Goal: Information Seeking & Learning: Learn about a topic

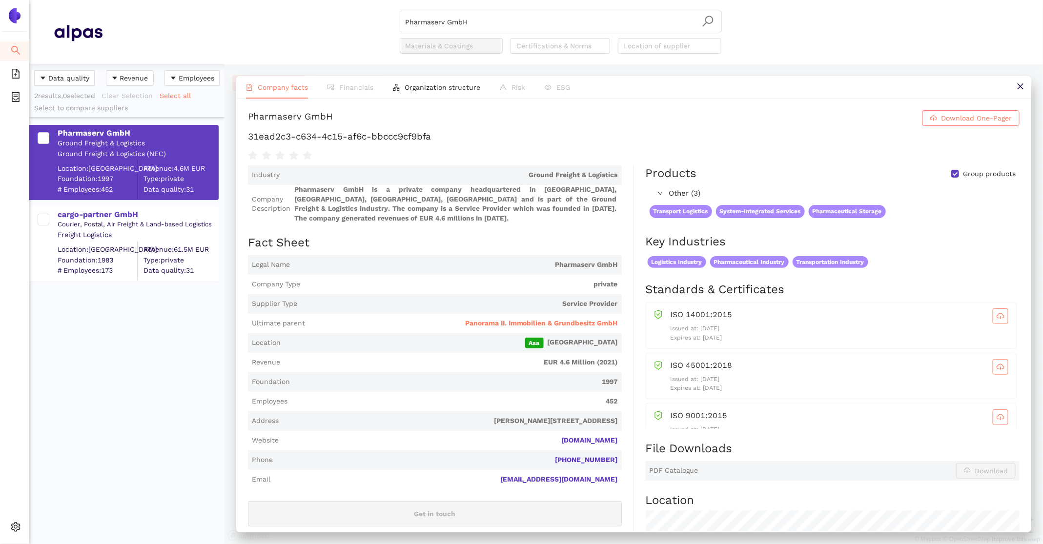
scroll to position [304, 0]
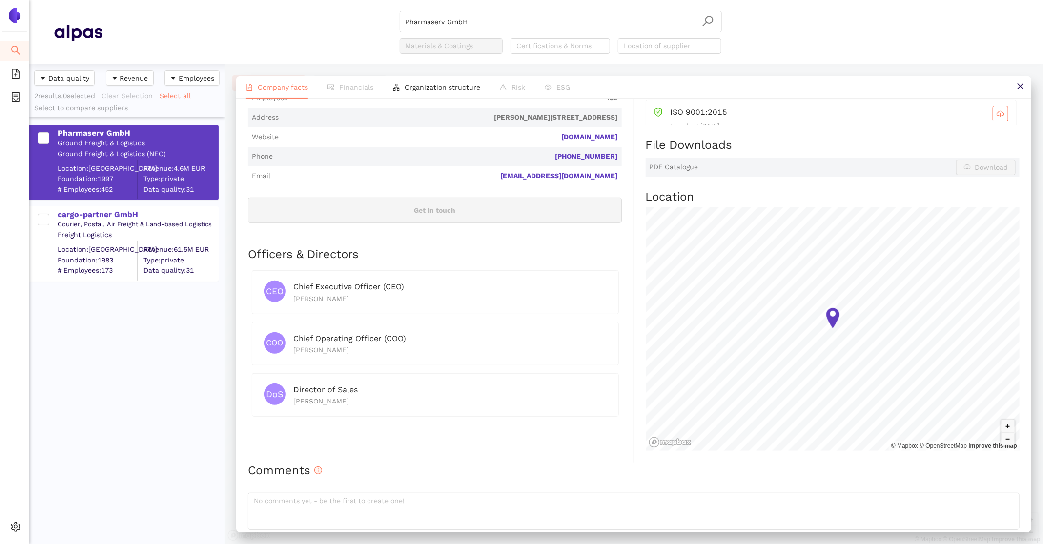
click at [302, 84] on span "Company facts" at bounding box center [283, 87] width 50 height 8
click at [93, 214] on div "cargo-partner GmbH" at bounding box center [138, 214] width 160 height 11
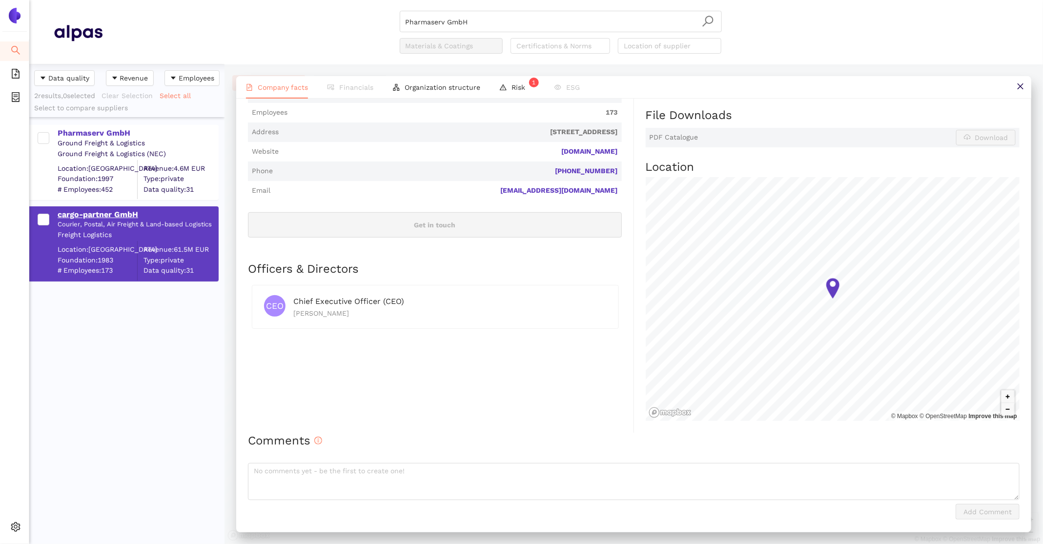
scroll to position [0, 0]
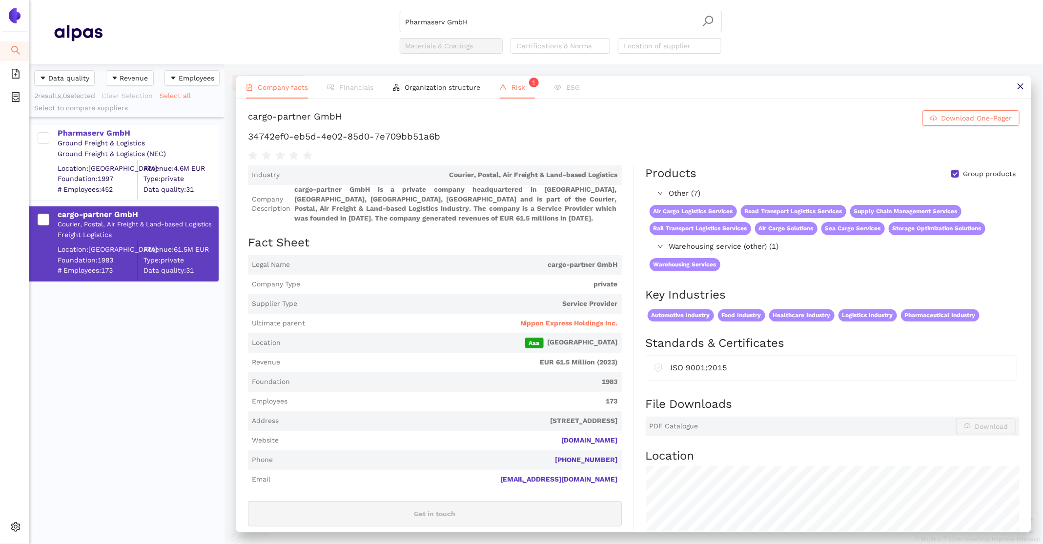
click at [508, 86] on li "Risk 1" at bounding box center [517, 87] width 55 height 22
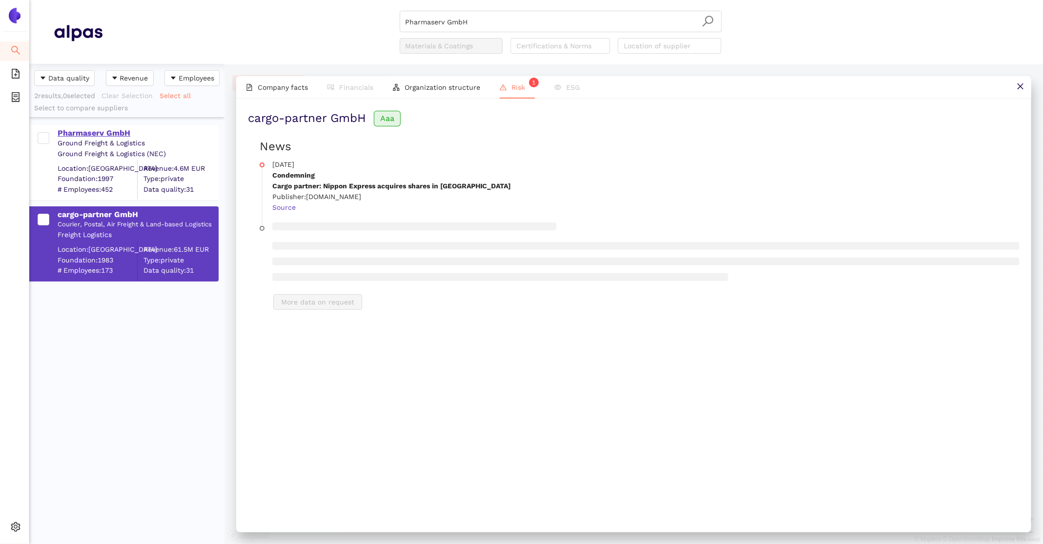
click at [100, 132] on div "Pharmaserv GmbH" at bounding box center [138, 133] width 160 height 11
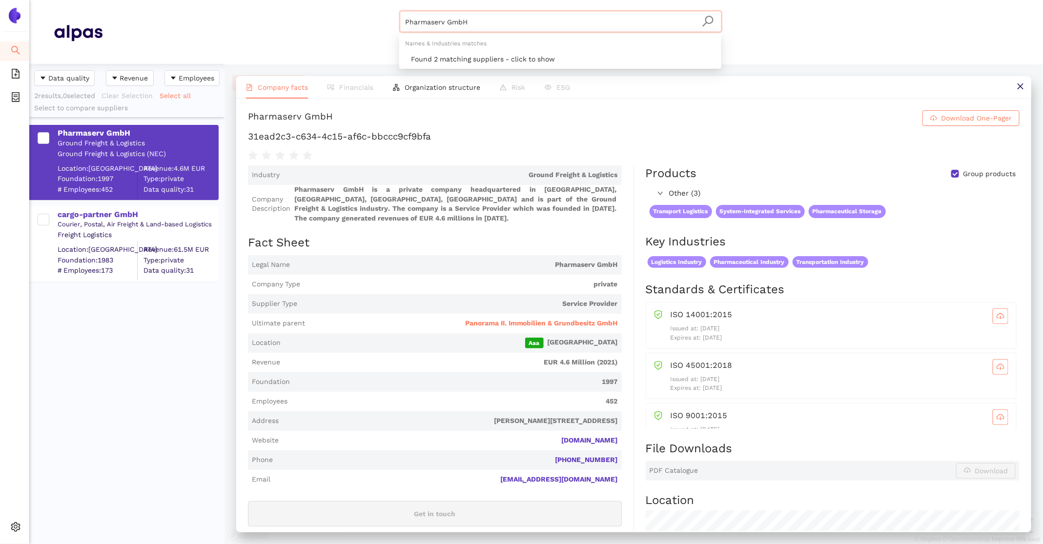
drag, startPoint x: 485, startPoint y: 22, endPoint x: 312, endPoint y: -36, distance: 182.5
click at [312, 0] on html "Search eSourcing Templates eSourcing Projects Settings Pharmaserv GmbH Material…" at bounding box center [521, 272] width 1043 height 544
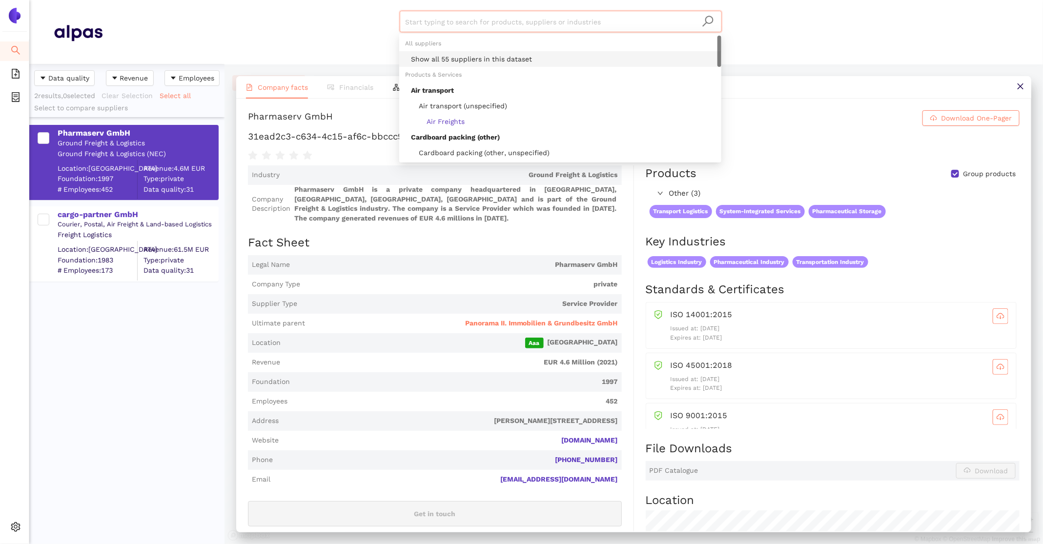
click at [469, 61] on div "Show all 55 suppliers in this dataset" at bounding box center [563, 59] width 305 height 11
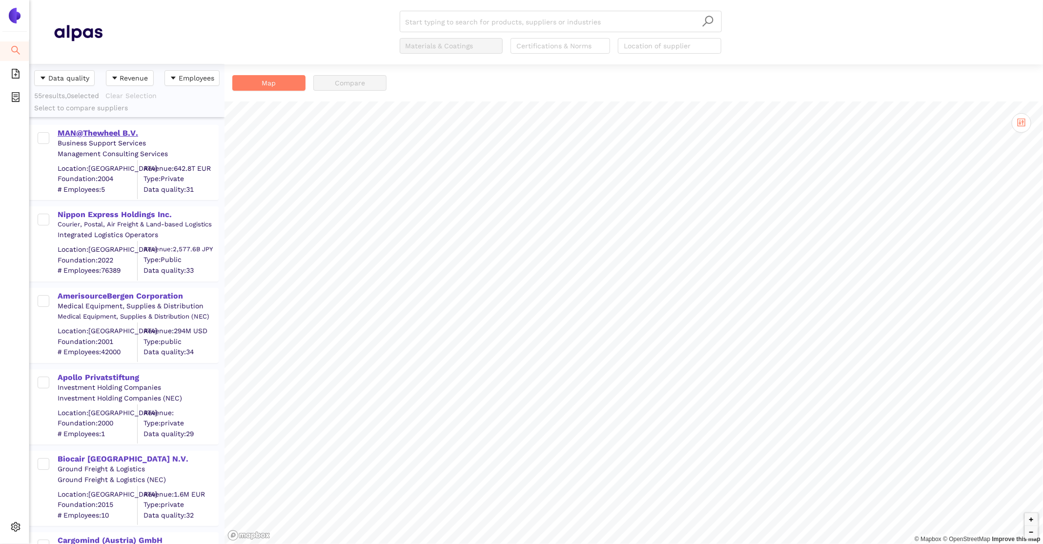
click at [100, 134] on div "MAN@Thewheel B.V." at bounding box center [138, 133] width 160 height 11
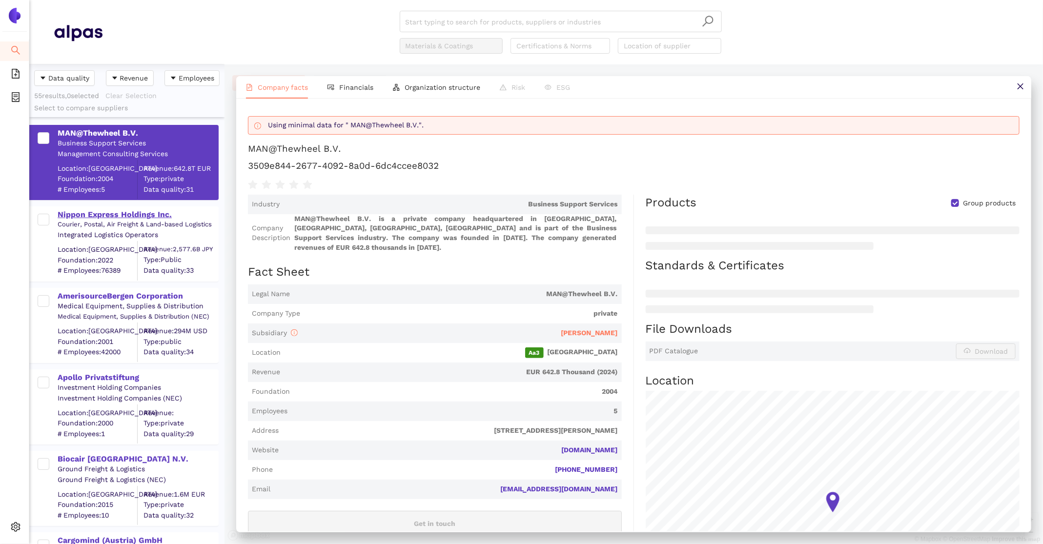
click at [106, 214] on div "Nippon Express Holdings Inc." at bounding box center [138, 214] width 160 height 11
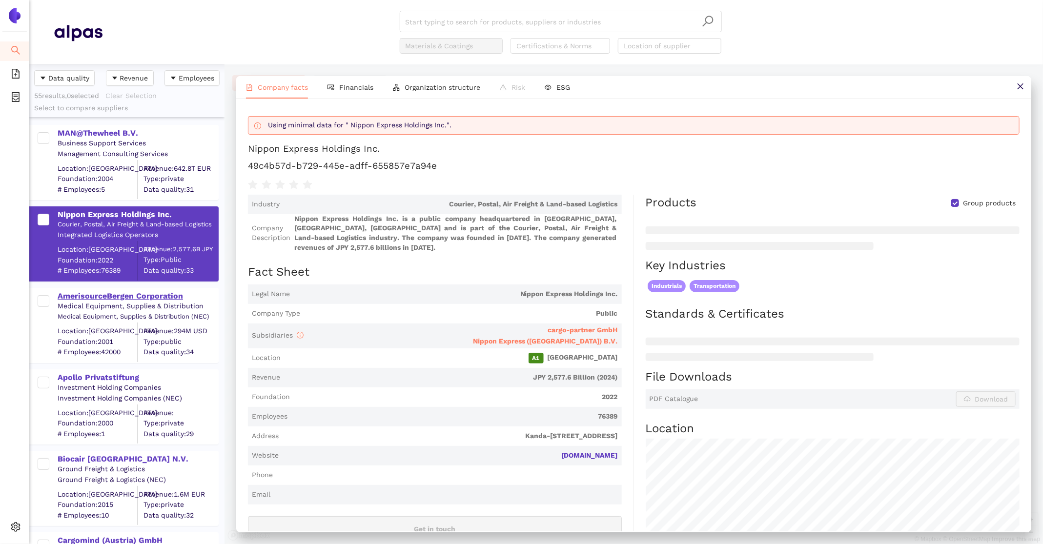
click at [114, 298] on div "AmerisourceBergen Corporation" at bounding box center [138, 296] width 160 height 11
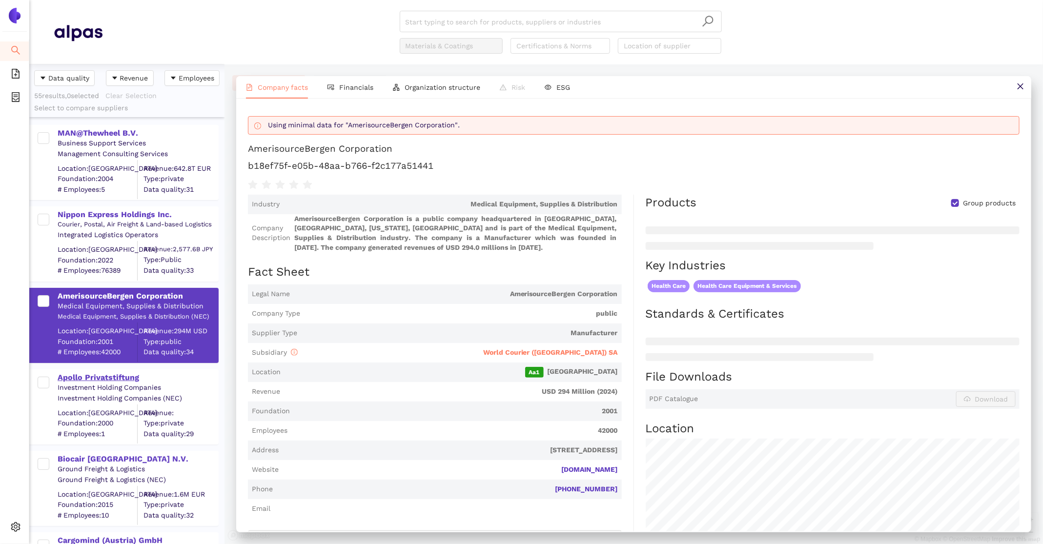
click at [115, 380] on div "Apollo Privatstiftung" at bounding box center [138, 378] width 160 height 11
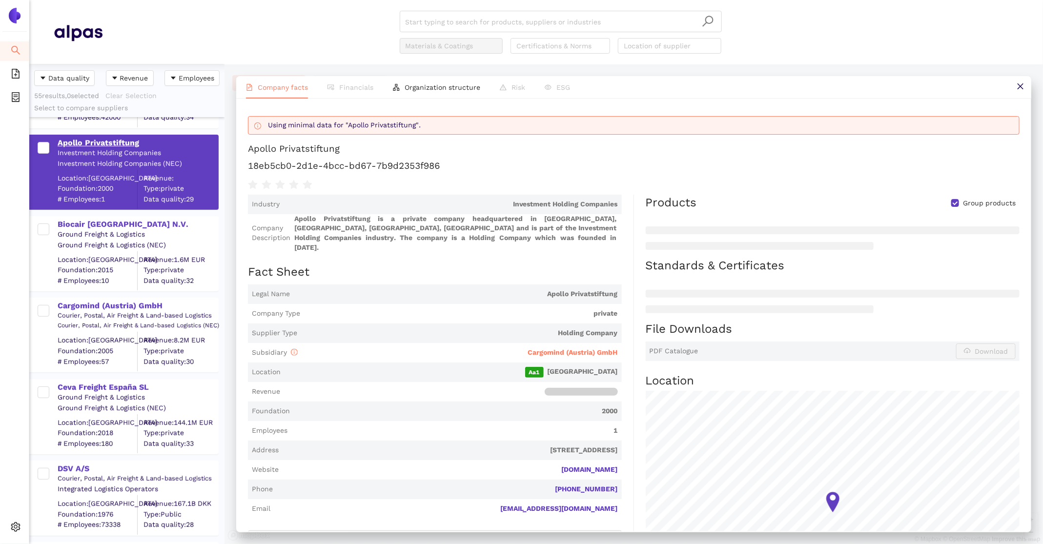
scroll to position [232, 0]
click at [106, 229] on div "Biocair Belgium N.V." at bounding box center [138, 227] width 160 height 11
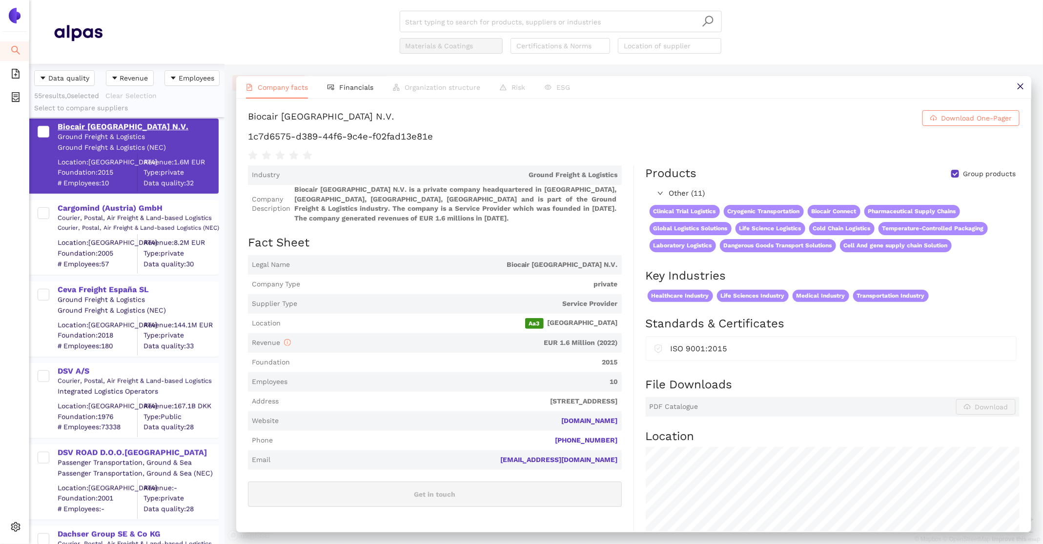
scroll to position [334, 0]
click at [98, 204] on div "Cargomind (Austria) GmbH" at bounding box center [138, 206] width 160 height 11
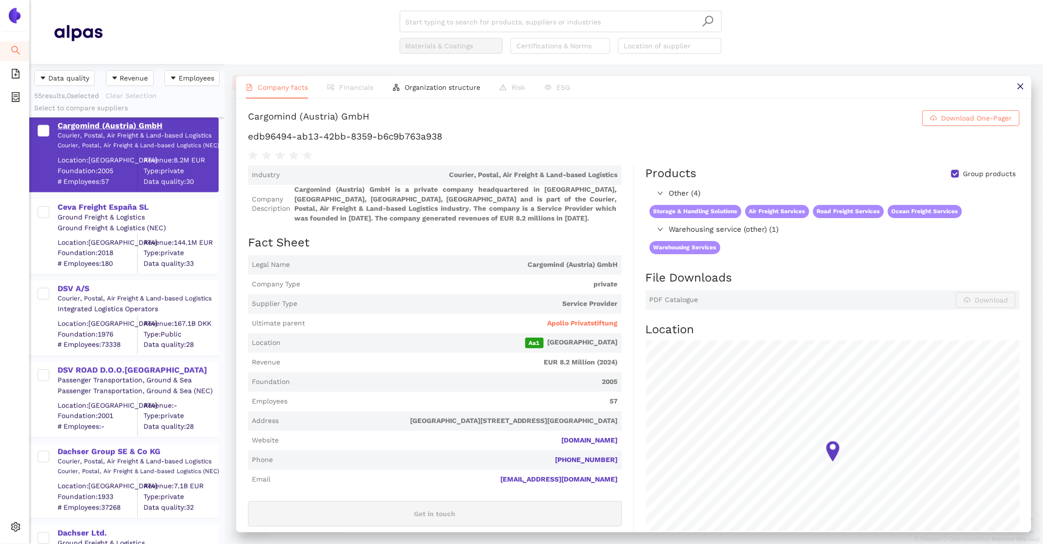
scroll to position [452, 0]
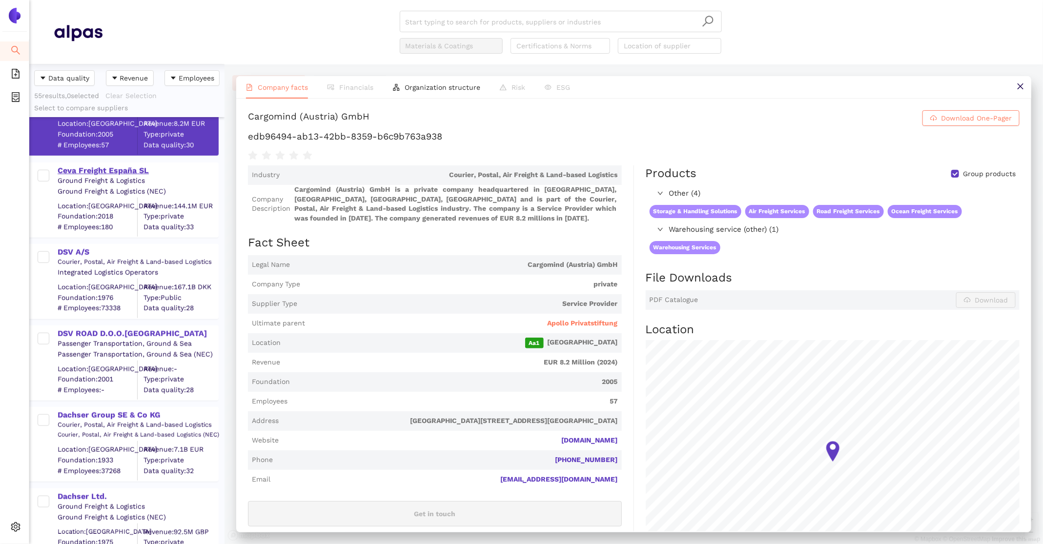
click at [79, 172] on div "Ceva Freight España SL" at bounding box center [138, 171] width 160 height 11
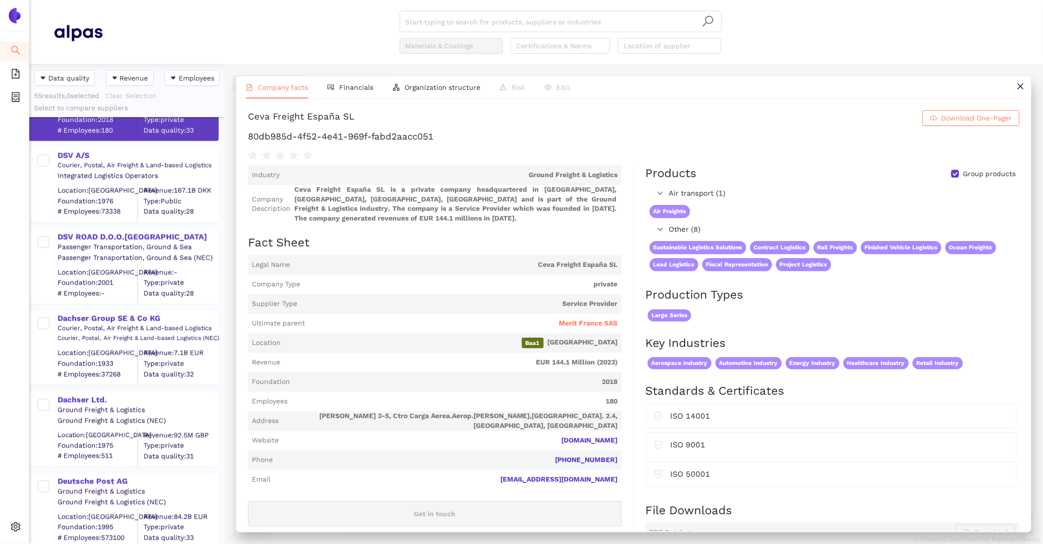
scroll to position [547, 0]
click at [61, 165] on div "Courier, Postal, Air Freight & Land-based Logistics" at bounding box center [138, 167] width 160 height 9
click at [71, 156] on div "DSV A/S" at bounding box center [138, 157] width 160 height 11
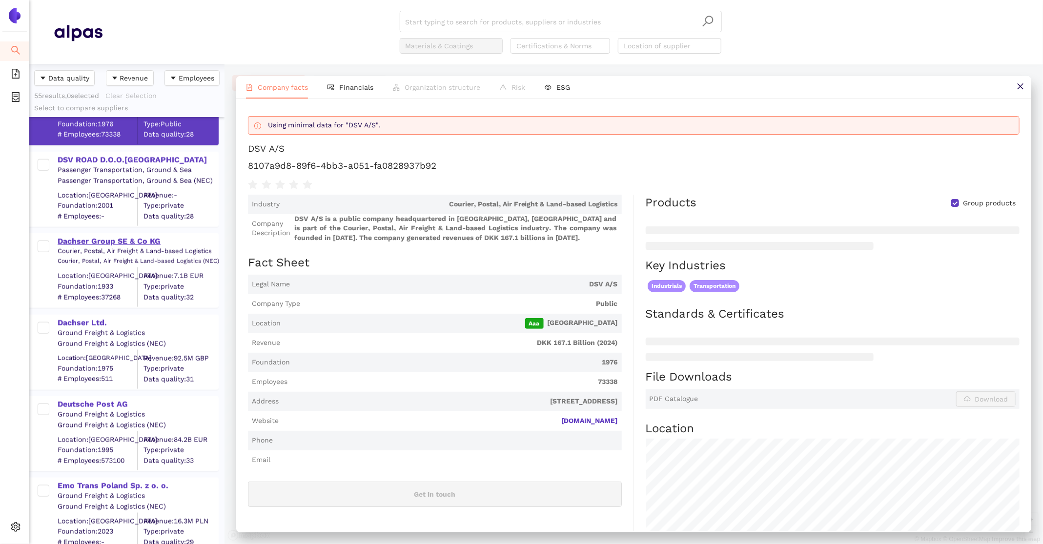
scroll to position [624, 0]
click at [81, 166] on div "DSV ROAD D.O.O.SERBIA" at bounding box center [138, 162] width 160 height 11
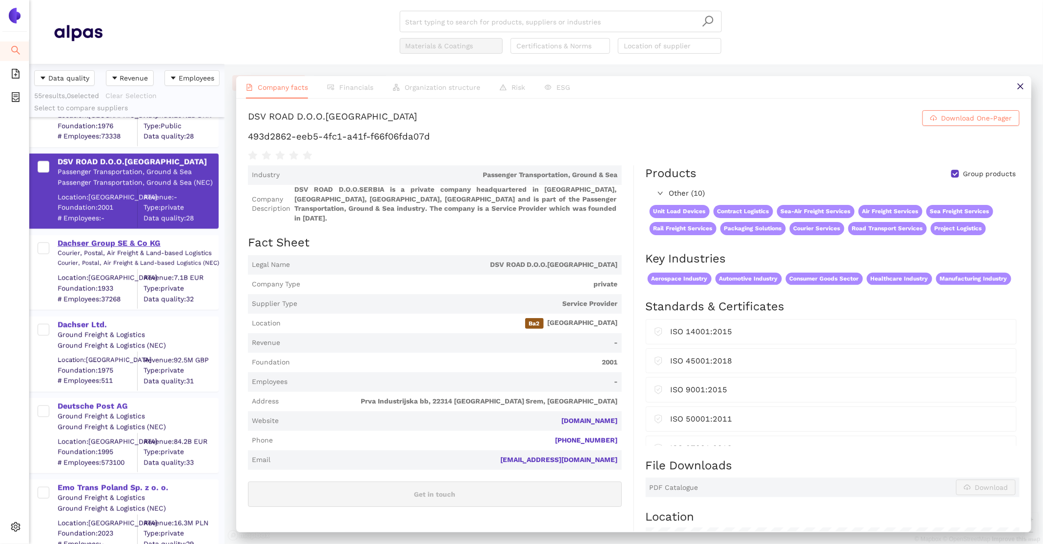
click at [102, 244] on div "Dachser Group SE & Co KG" at bounding box center [138, 243] width 160 height 11
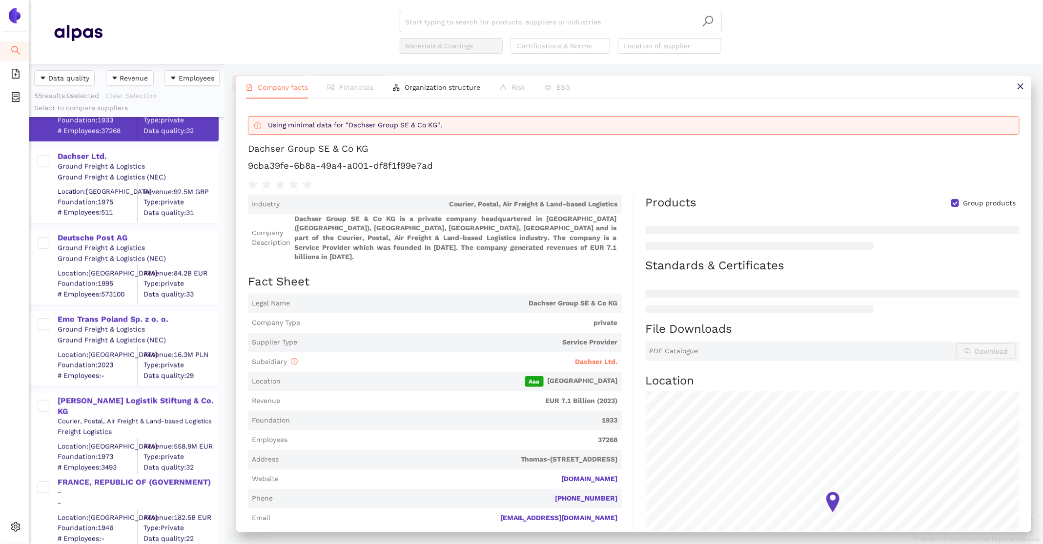
scroll to position [790, 0]
click at [73, 160] on div "Dachser Ltd." at bounding box center [138, 158] width 160 height 11
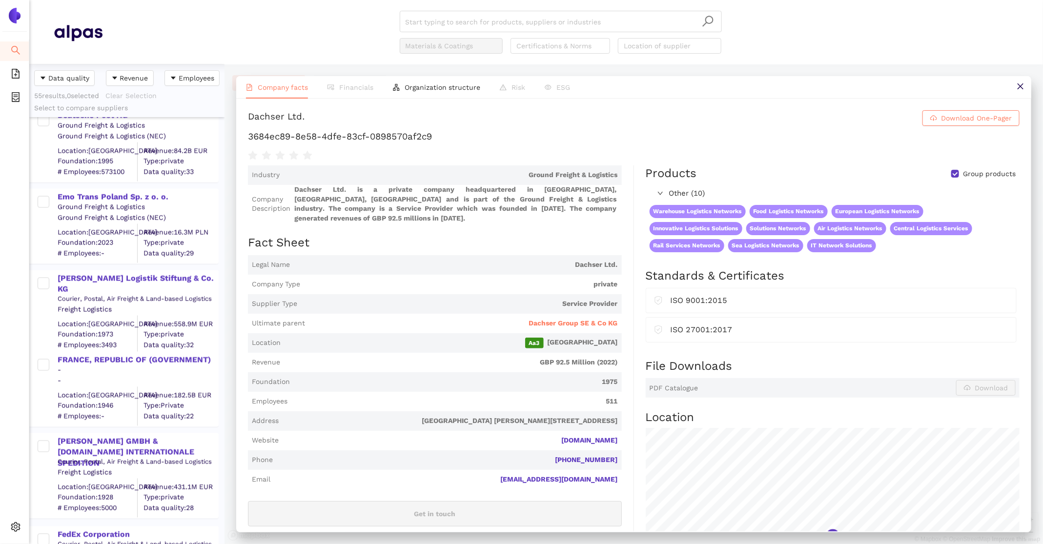
scroll to position [916, 0]
click at [104, 191] on div "Emo Trans Poland Sp. z o. o." at bounding box center [138, 196] width 160 height 11
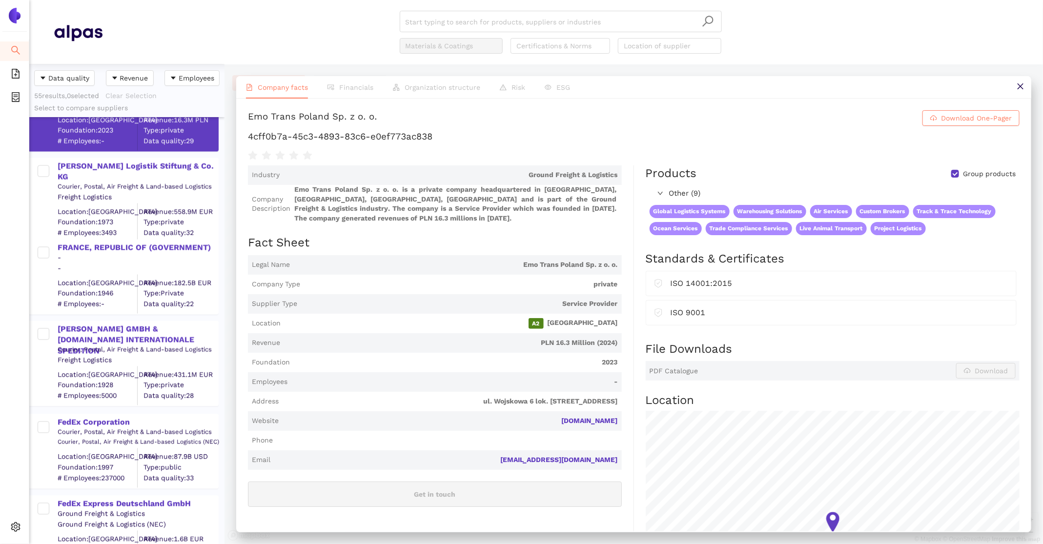
scroll to position [1029, 0]
click at [94, 164] on div "FIEGE Logistik Stiftung & Co. KG" at bounding box center [138, 170] width 160 height 22
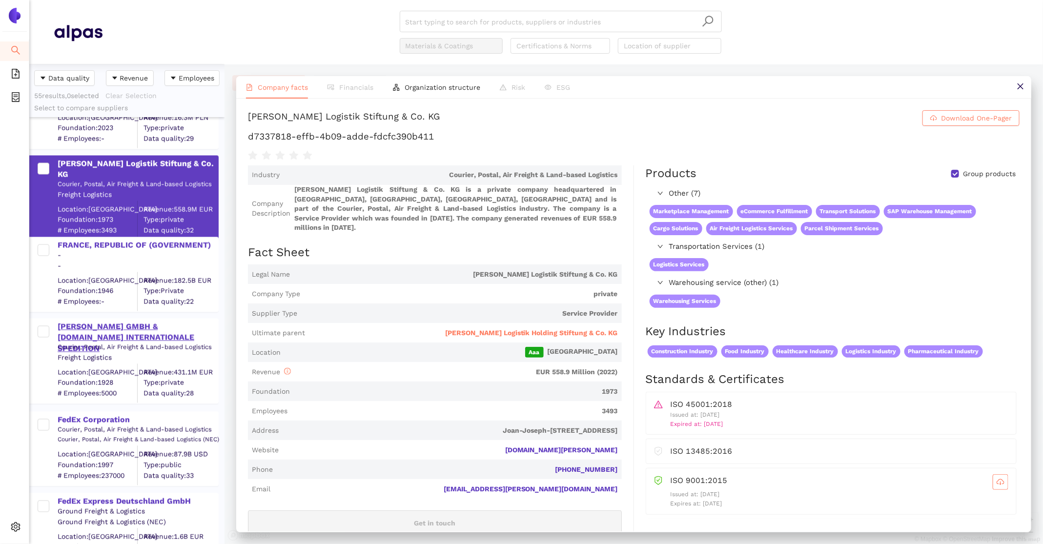
click at [107, 336] on div "FRIEDRICH ZUFALL GMBH & CO.KG INTERNATIONALE SPEDITION" at bounding box center [138, 338] width 160 height 33
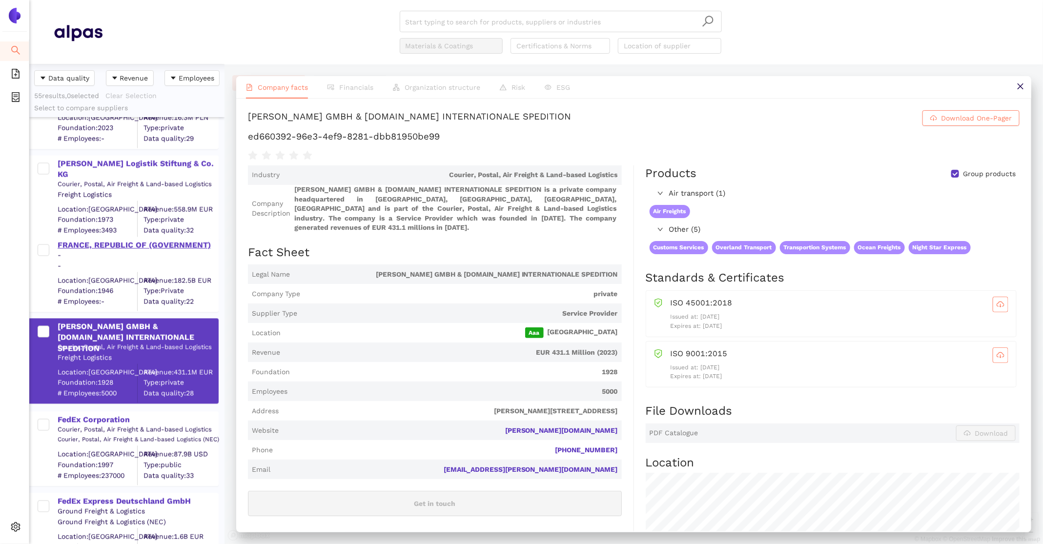
click at [102, 244] on div "FRANCE, REPUBLIC OF (GOVERNMENT)" at bounding box center [138, 245] width 160 height 11
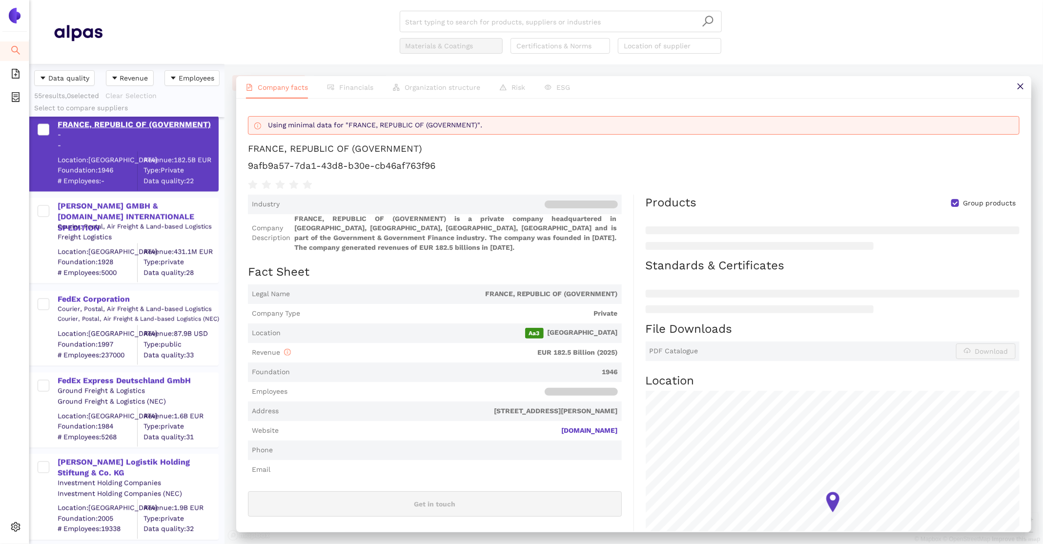
scroll to position [1150, 0]
click at [98, 208] on div "FRIEDRICH ZUFALL GMBH & CO.KG INTERNATIONALE SPEDITION" at bounding box center [138, 217] width 160 height 33
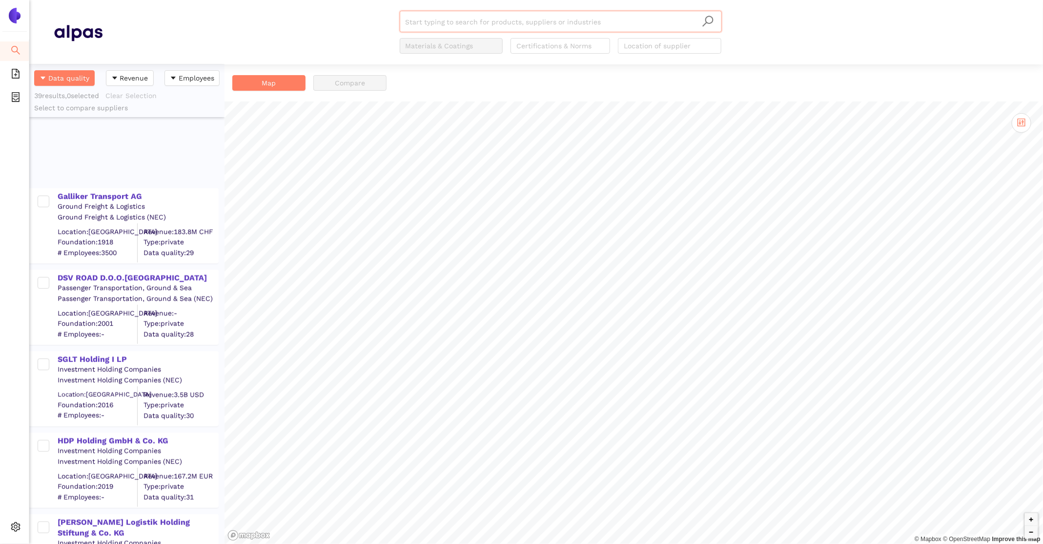
scroll to position [2813, 0]
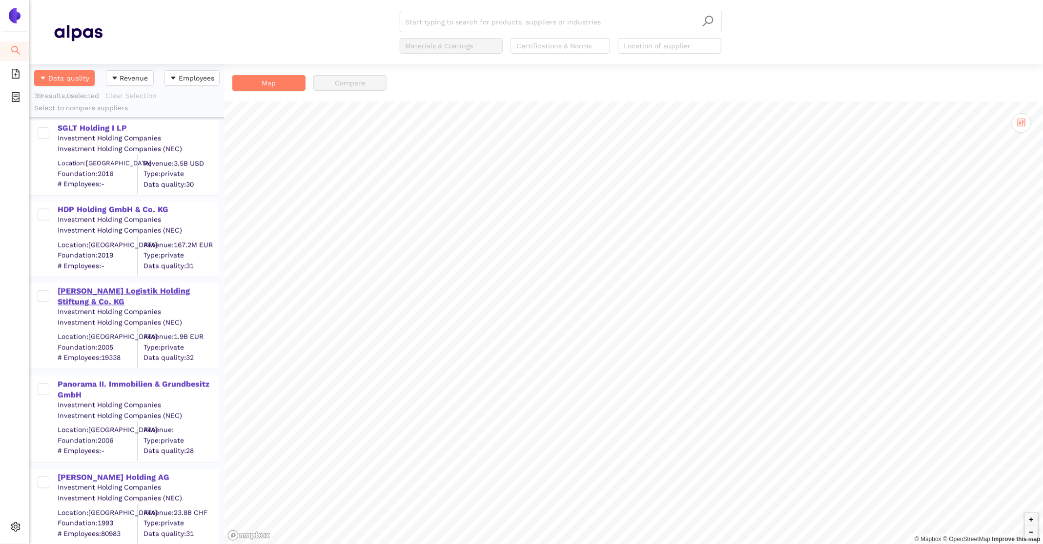
click at [97, 288] on div "Fiege Logistik Holding Stiftung & Co. KG" at bounding box center [138, 297] width 160 height 22
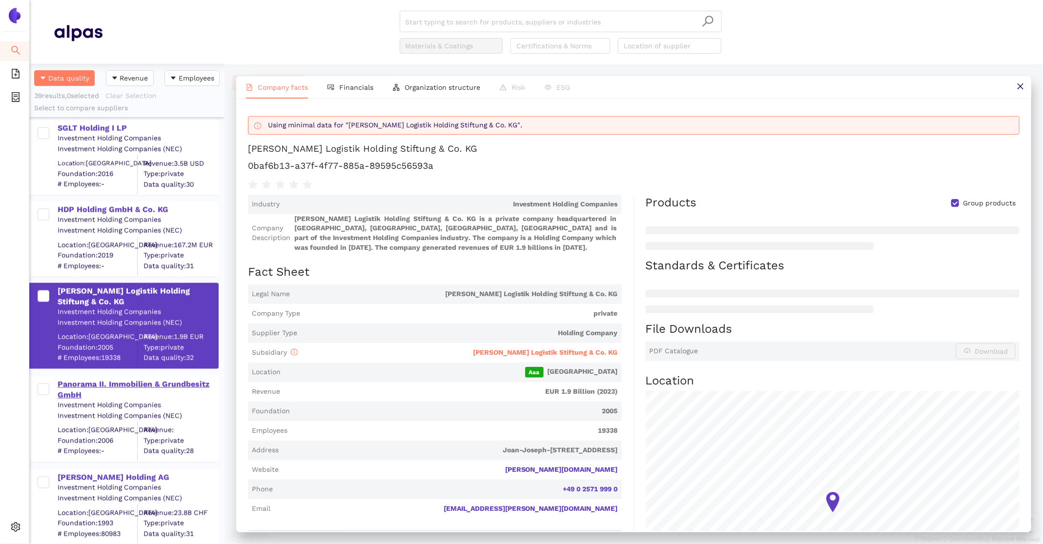
click at [107, 396] on div "Panorama II. Immobilien & Grundbesitz GmbH" at bounding box center [138, 390] width 160 height 22
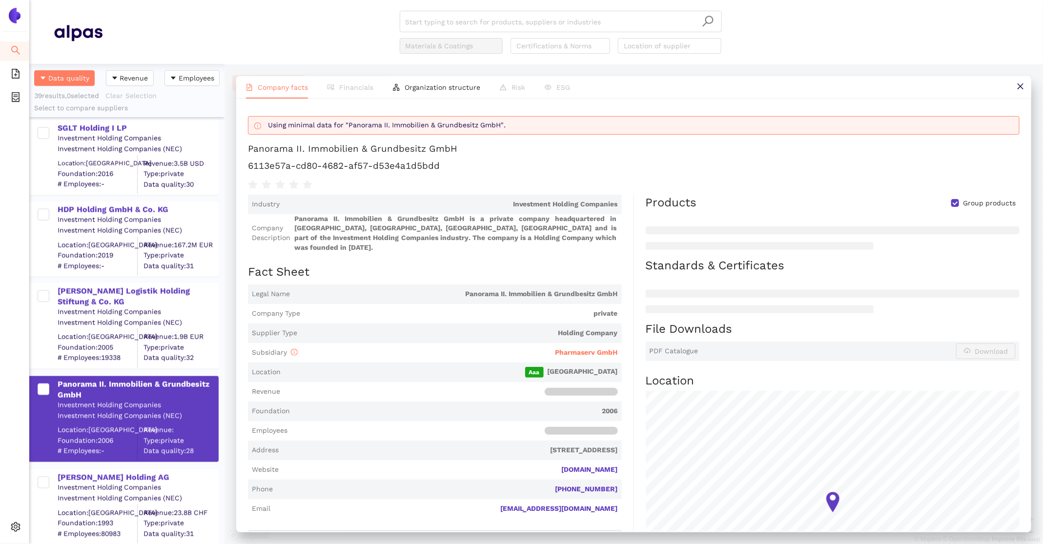
click at [101, 483] on div "Investment Holding Companies" at bounding box center [138, 488] width 160 height 10
click at [86, 479] on div "Kühne Holding AG" at bounding box center [138, 478] width 160 height 11
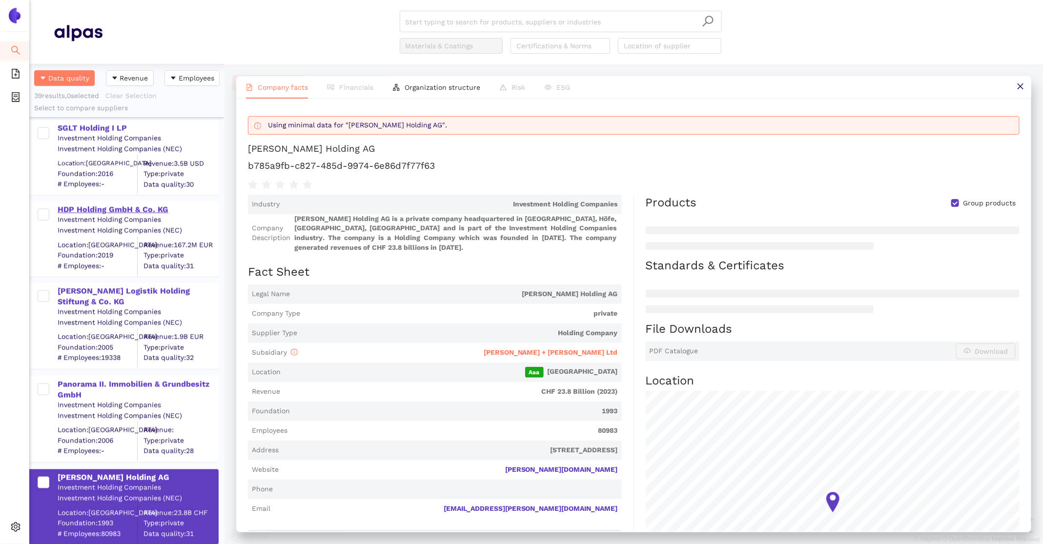
click at [132, 210] on div "HDP Holding GmbH & Co. KG" at bounding box center [138, 210] width 160 height 11
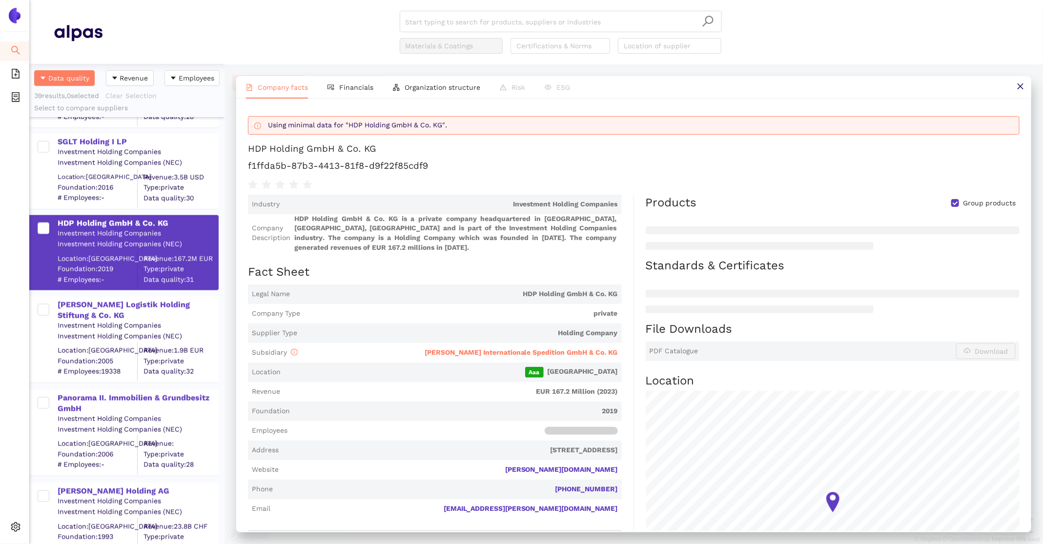
scroll to position [2799, 0]
click at [96, 145] on div "Galliker Transport AG Ground Freight & Logistics Ground Freight & Logistics (NE…" at bounding box center [126, 331] width 195 height 428
click at [96, 145] on div "SGLT Holding I LP" at bounding box center [138, 141] width 160 height 11
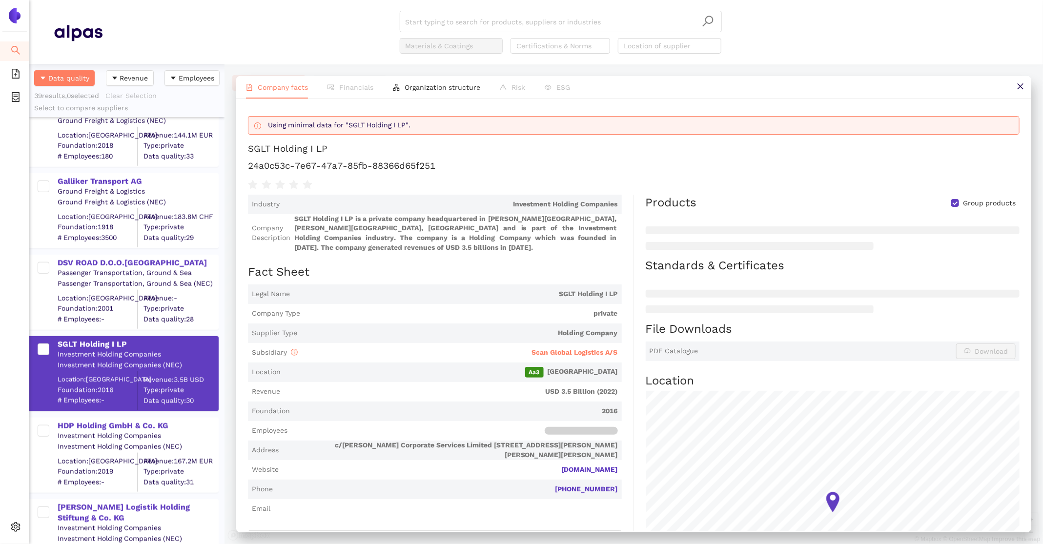
scroll to position [2582, 0]
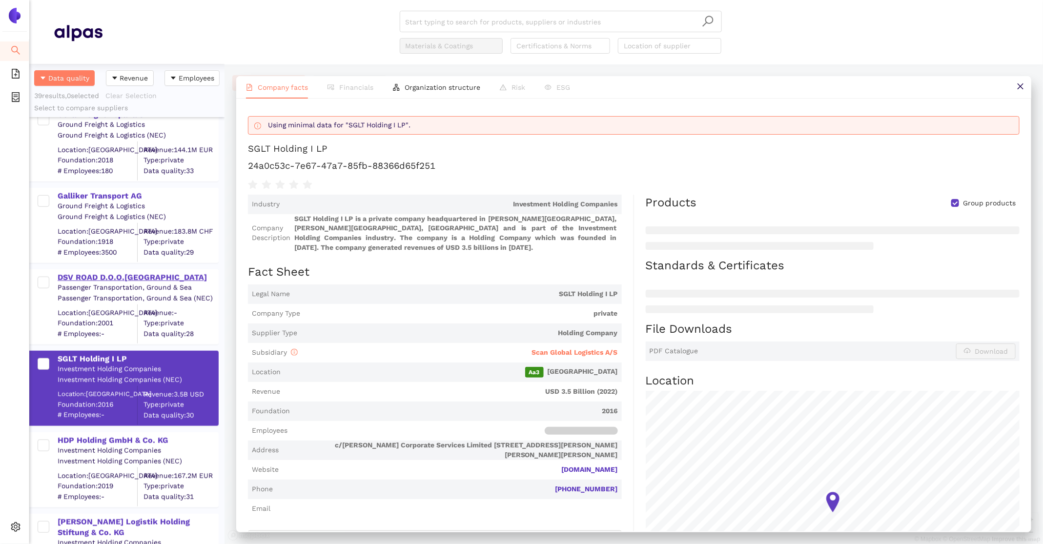
click at [95, 275] on div "DSV ROAD D.O.O.SERBIA" at bounding box center [138, 277] width 160 height 11
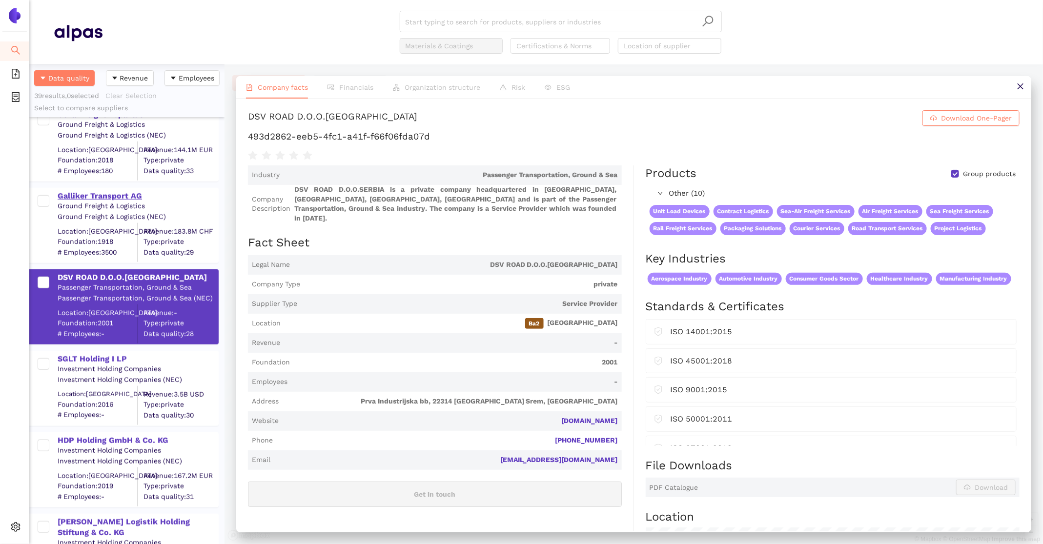
click at [92, 196] on div "Galliker Transport AG" at bounding box center [138, 196] width 160 height 11
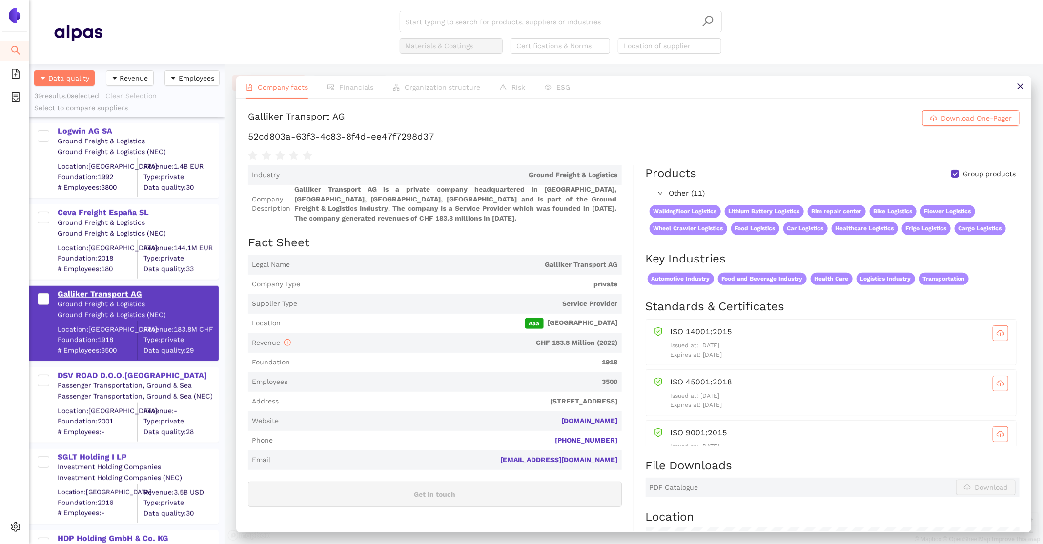
scroll to position [2445, 0]
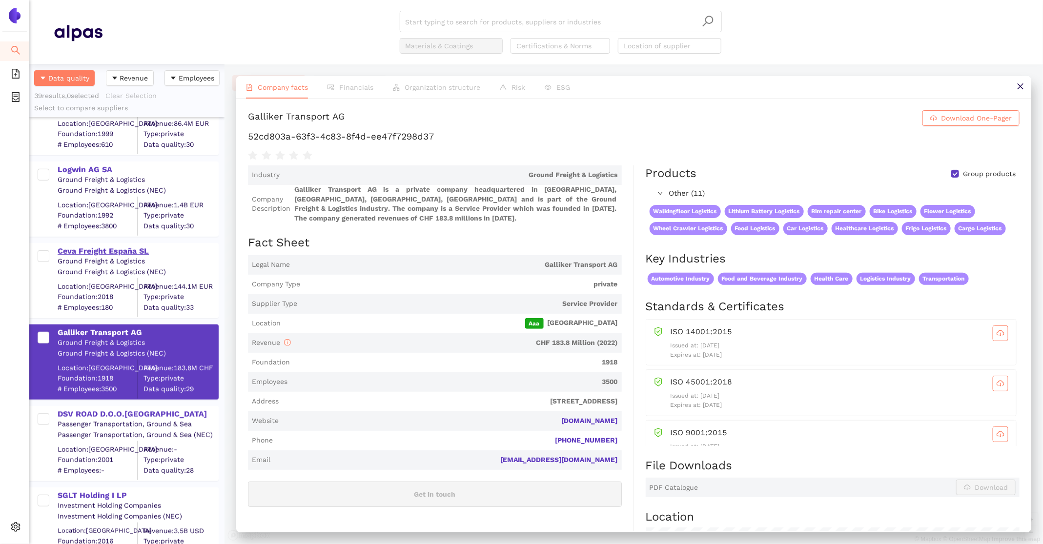
click at [93, 249] on div "Ceva Freight España SL" at bounding box center [138, 251] width 160 height 11
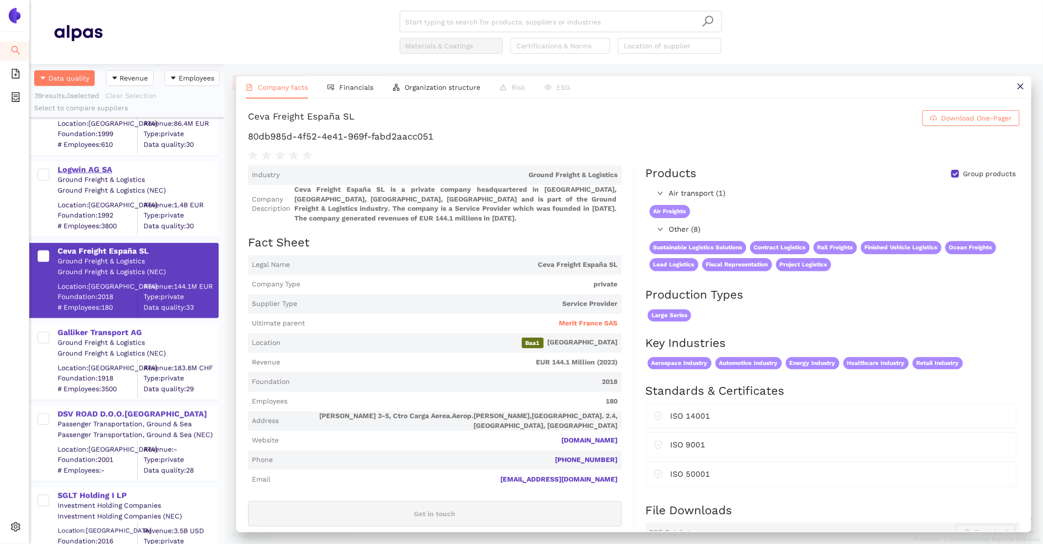
click at [88, 172] on div "Logwin AG SA" at bounding box center [138, 170] width 160 height 11
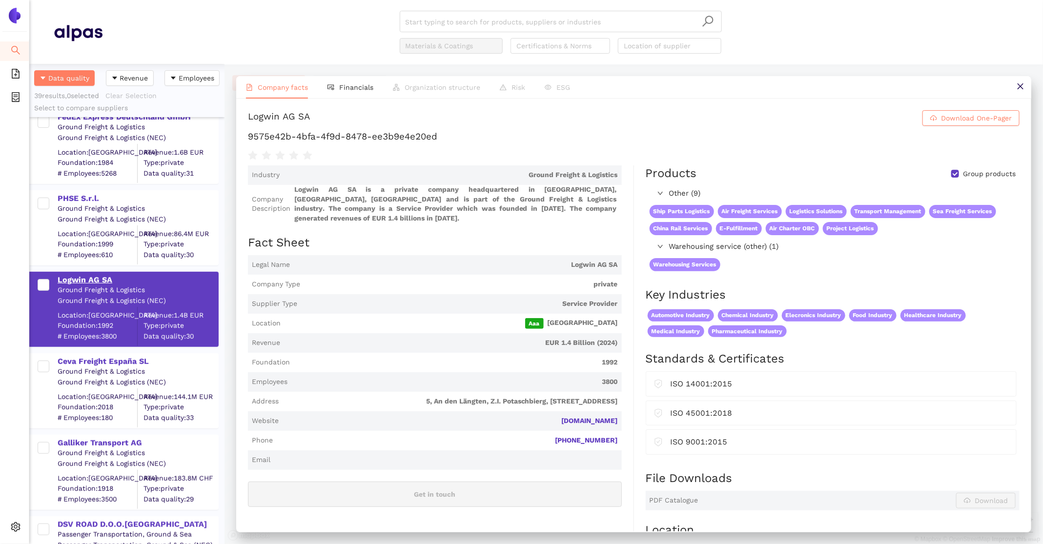
scroll to position [2332, 0]
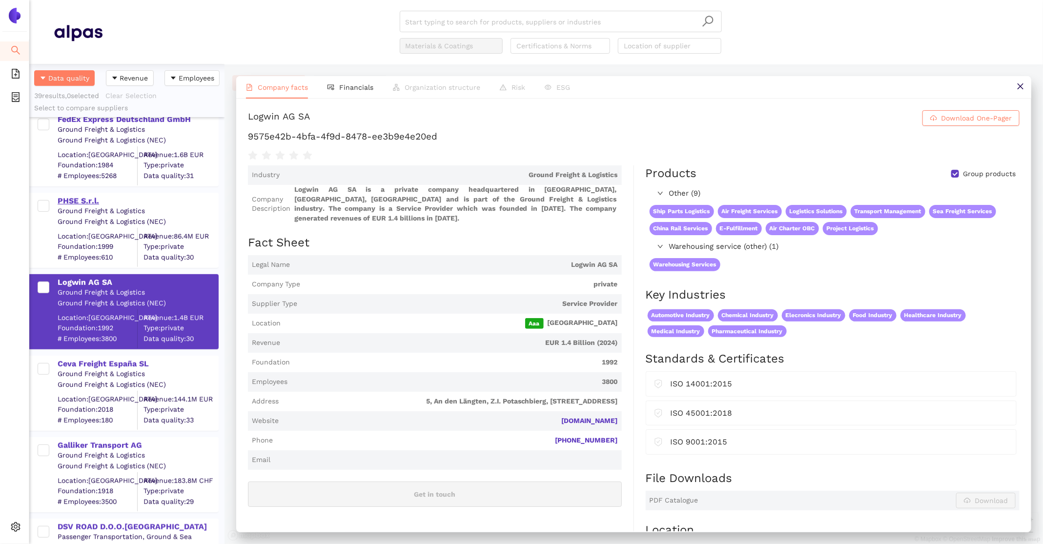
click at [93, 201] on div "PHSE S.r.l." at bounding box center [138, 201] width 160 height 11
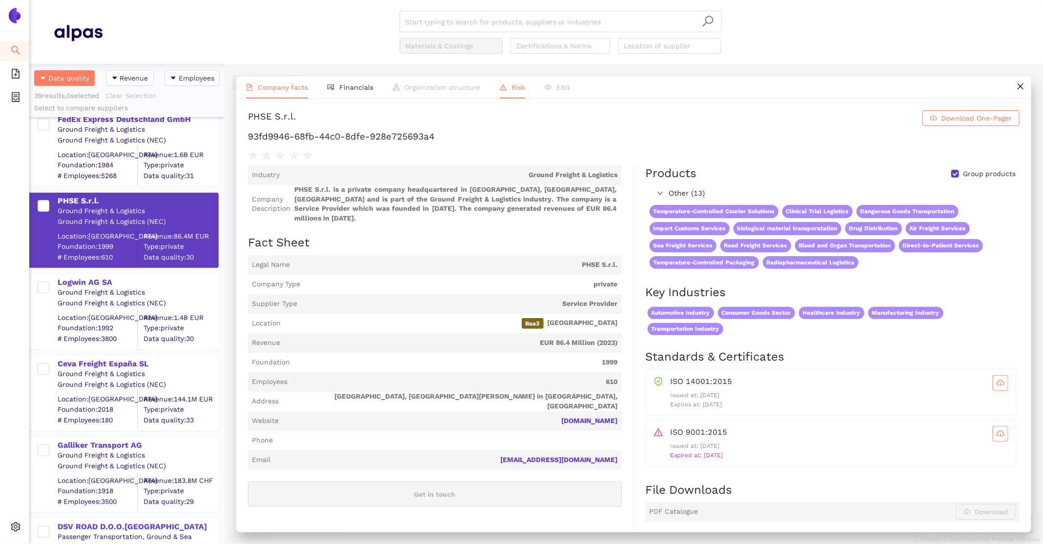
click at [504, 87] on li "Risk" at bounding box center [512, 87] width 45 height 22
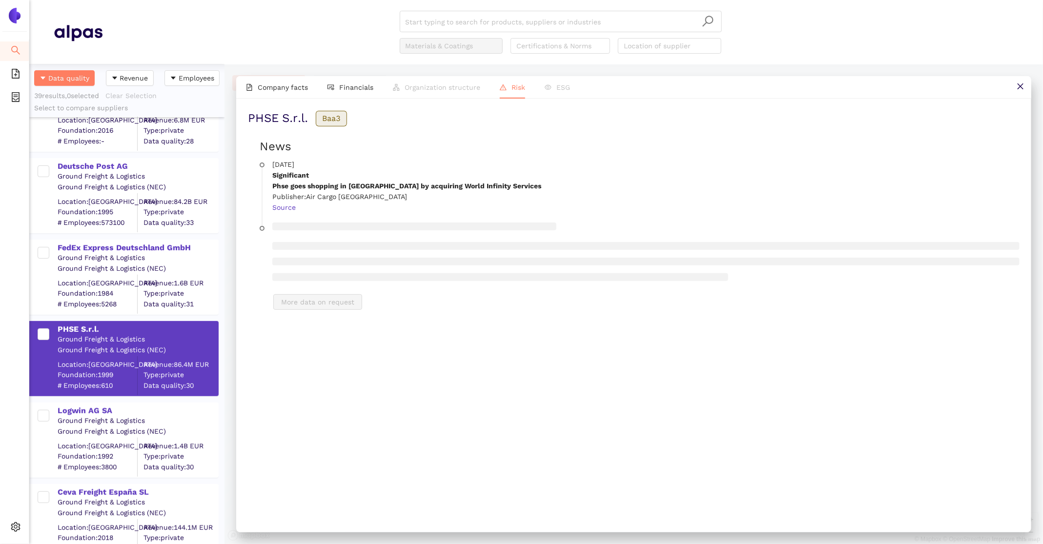
scroll to position [2201, 0]
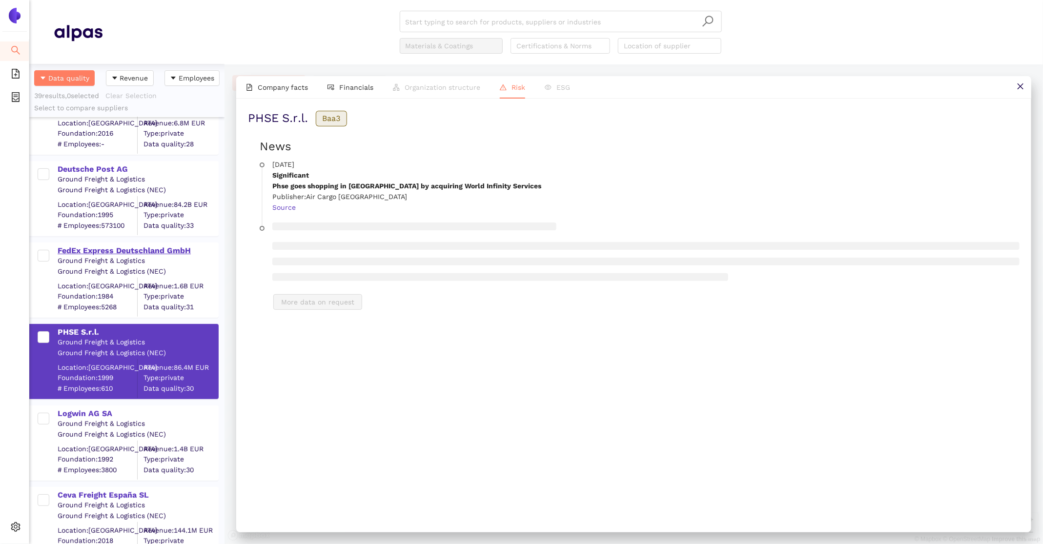
click at [127, 253] on div "FedEx Express Deutschland GmbH" at bounding box center [138, 251] width 160 height 11
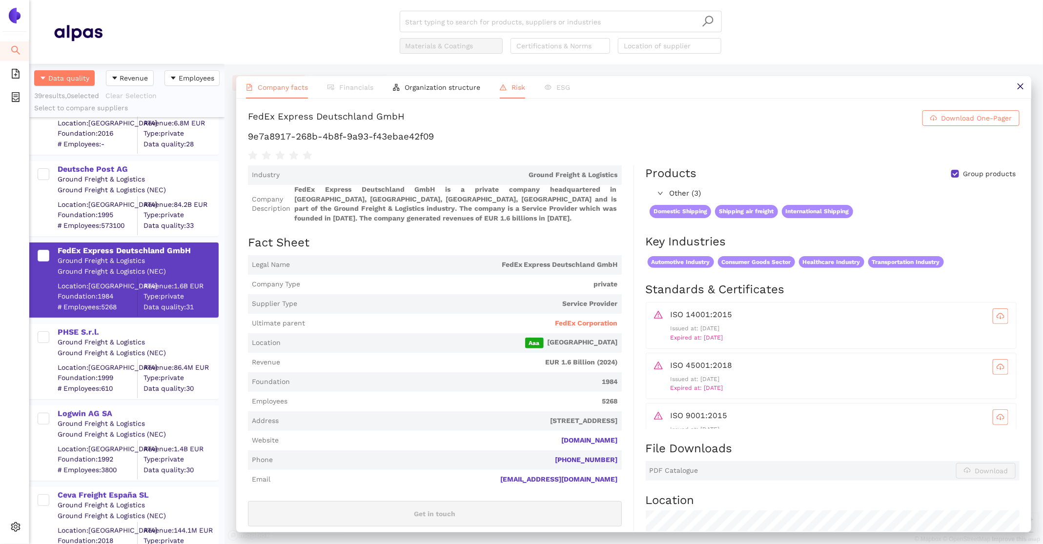
click at [508, 88] on li "Risk" at bounding box center [512, 87] width 45 height 22
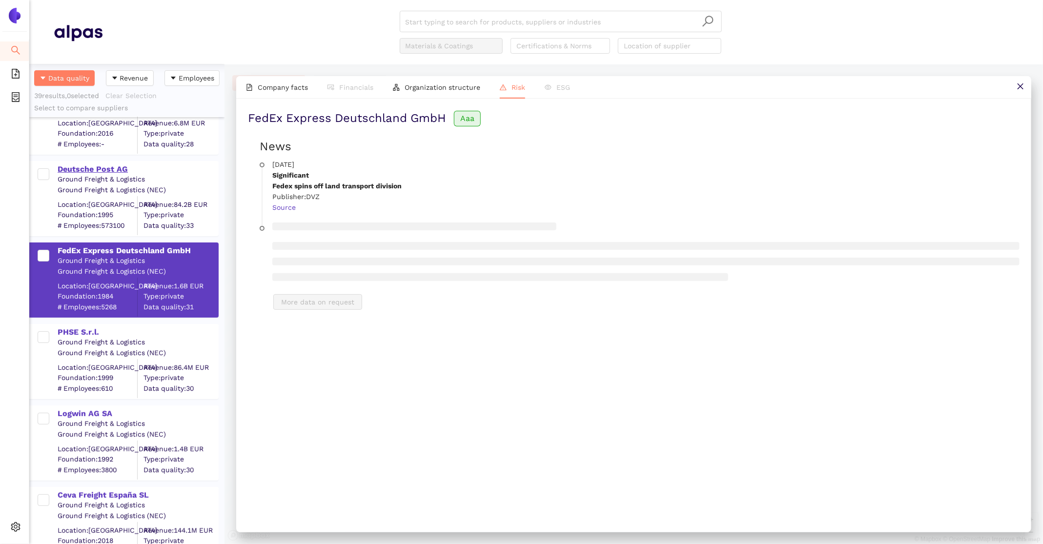
click at [89, 163] on div "Deutsche Post AG" at bounding box center [138, 168] width 160 height 13
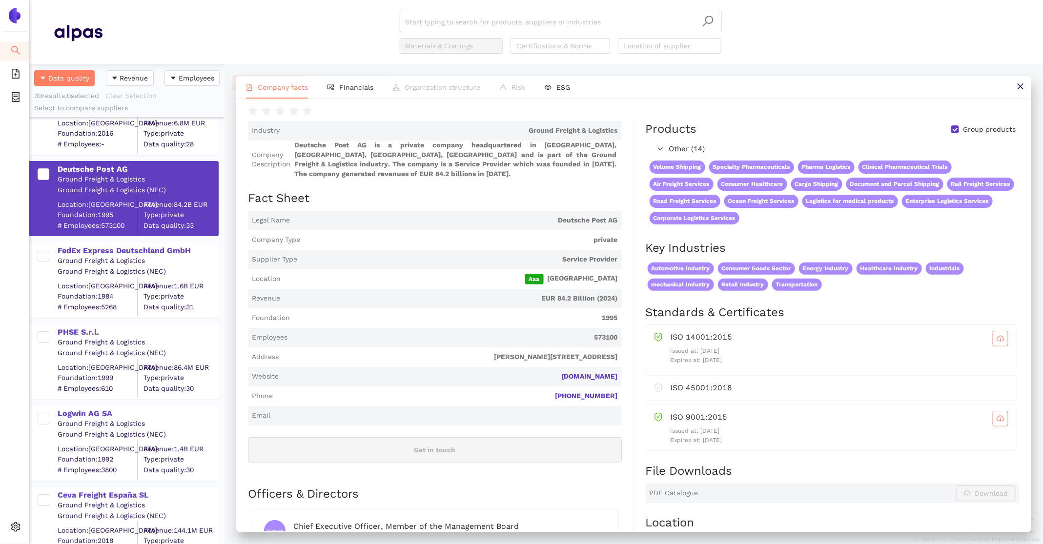
scroll to position [44, 0]
click at [133, 246] on div "FedEx Express Deutschland GmbH" at bounding box center [138, 251] width 160 height 11
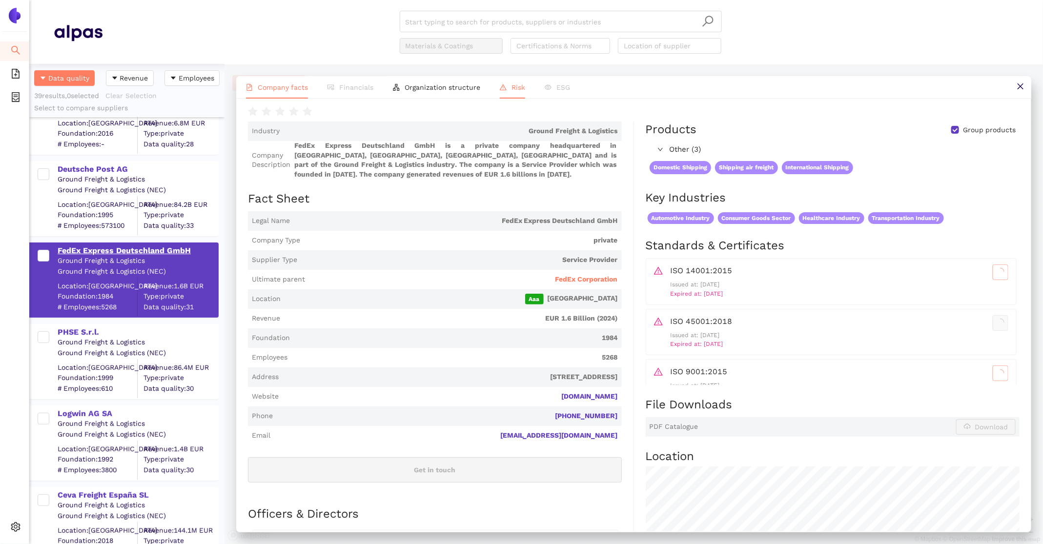
scroll to position [0, 0]
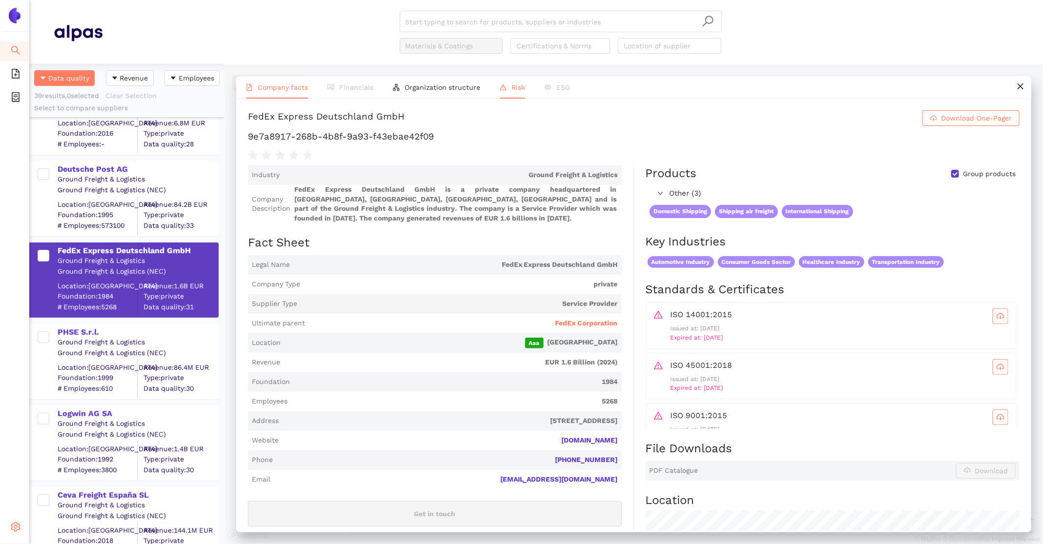
click at [15, 522] on icon "setting" at bounding box center [16, 527] width 10 height 10
click at [65, 455] on span "Internal Area" at bounding box center [70, 457] width 43 height 8
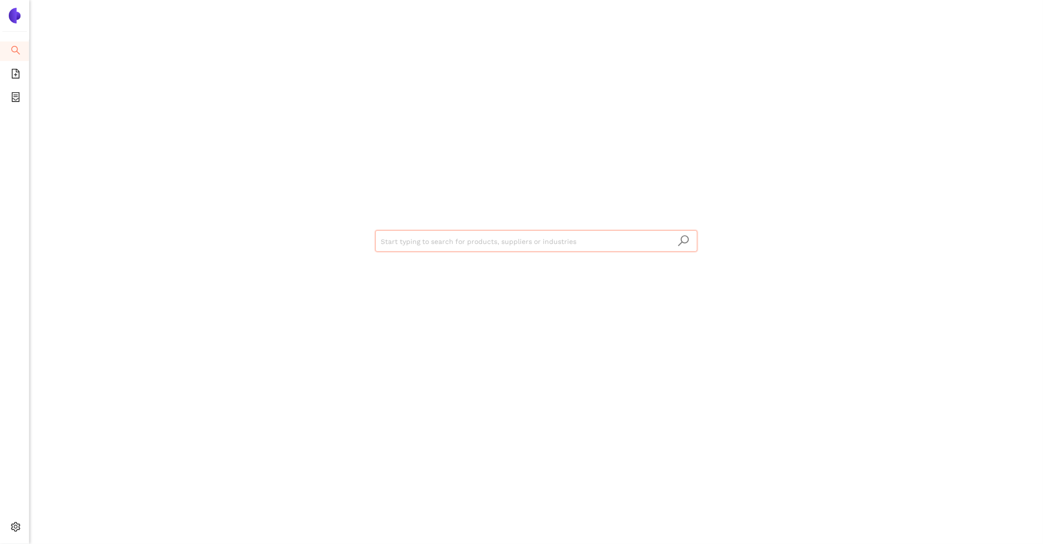
click at [414, 247] on input "search" at bounding box center [536, 241] width 311 height 21
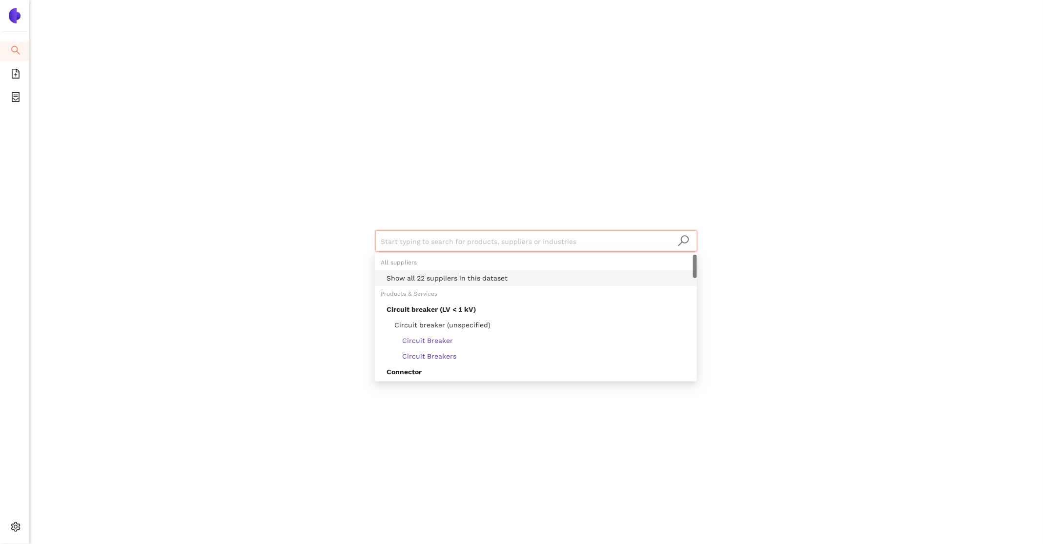
click at [441, 277] on div "Show all 22 suppliers in this dataset" at bounding box center [539, 278] width 305 height 11
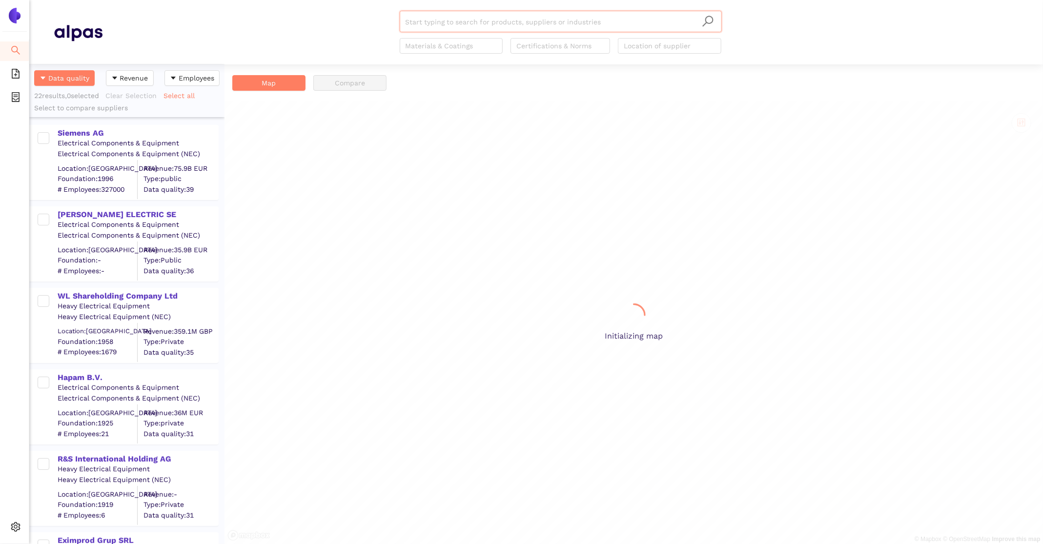
scroll to position [480, 195]
click at [111, 217] on div "[PERSON_NAME] ELECTRIC SE" at bounding box center [138, 214] width 160 height 11
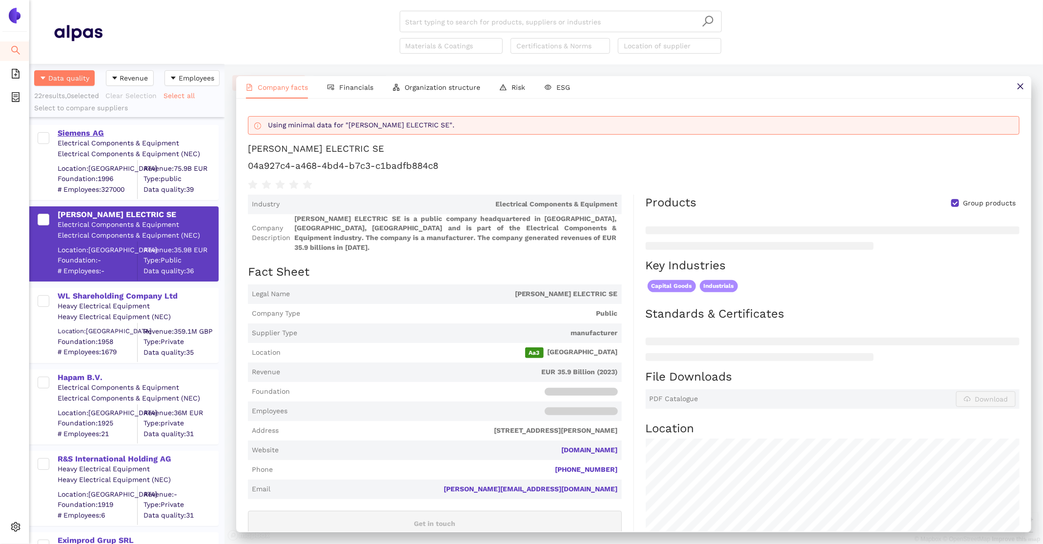
click at [90, 132] on div "Siemens AG" at bounding box center [138, 133] width 160 height 11
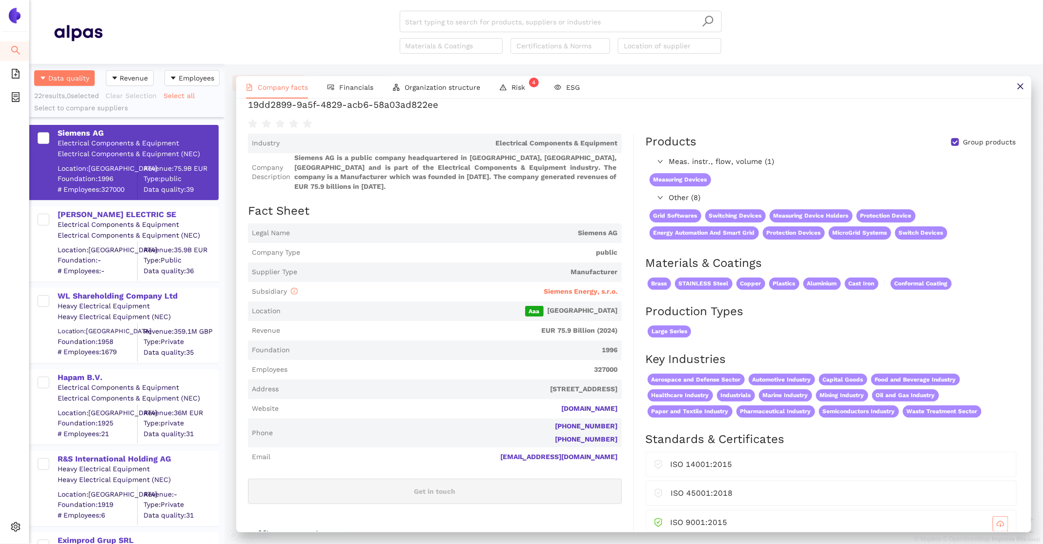
scroll to position [28, 0]
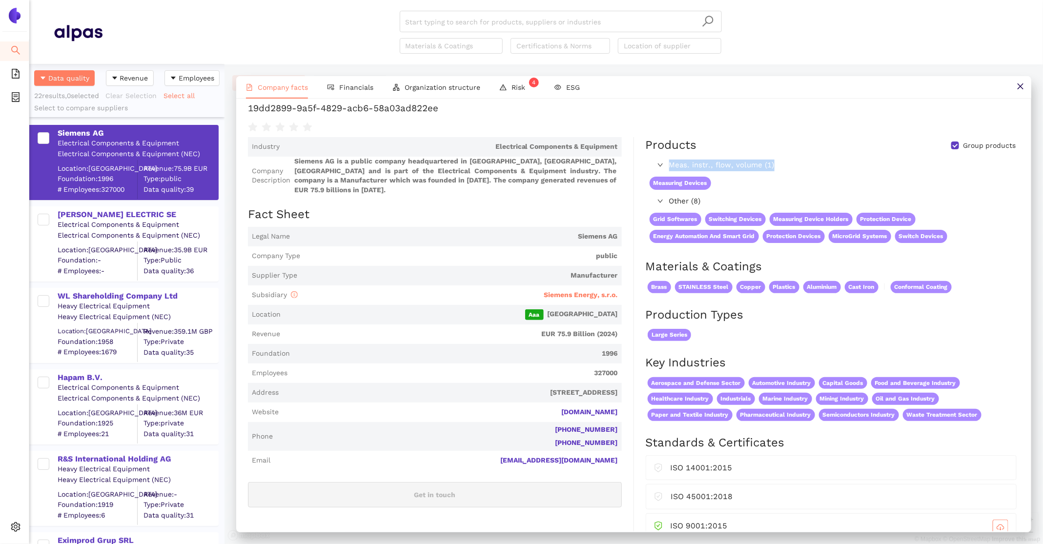
drag, startPoint x: 779, startPoint y: 164, endPoint x: 665, endPoint y: 168, distance: 114.3
click at [665, 168] on div "Meas. instr., flow, volume (1)" at bounding box center [832, 166] width 373 height 16
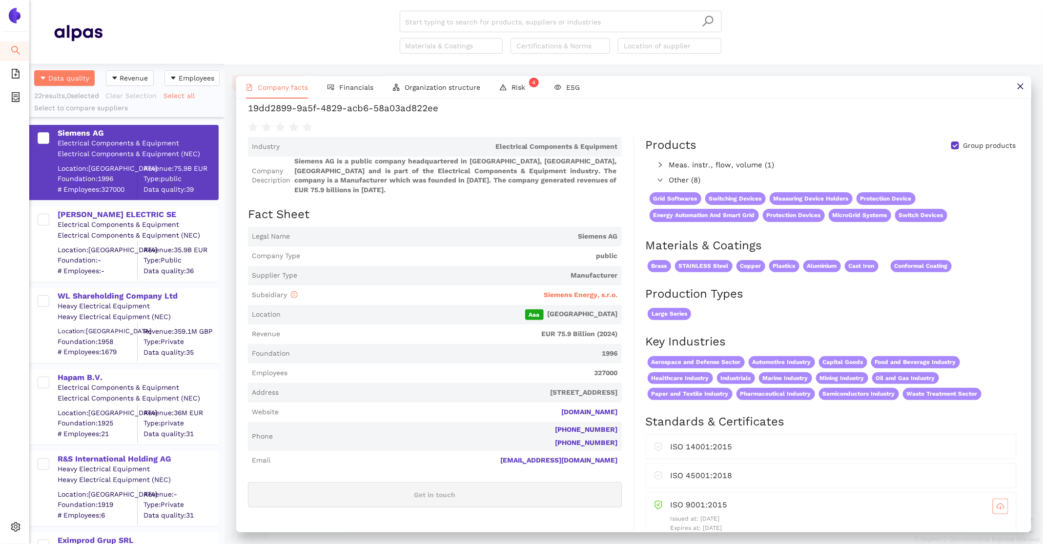
click at [665, 168] on div at bounding box center [664, 166] width 12 height 12
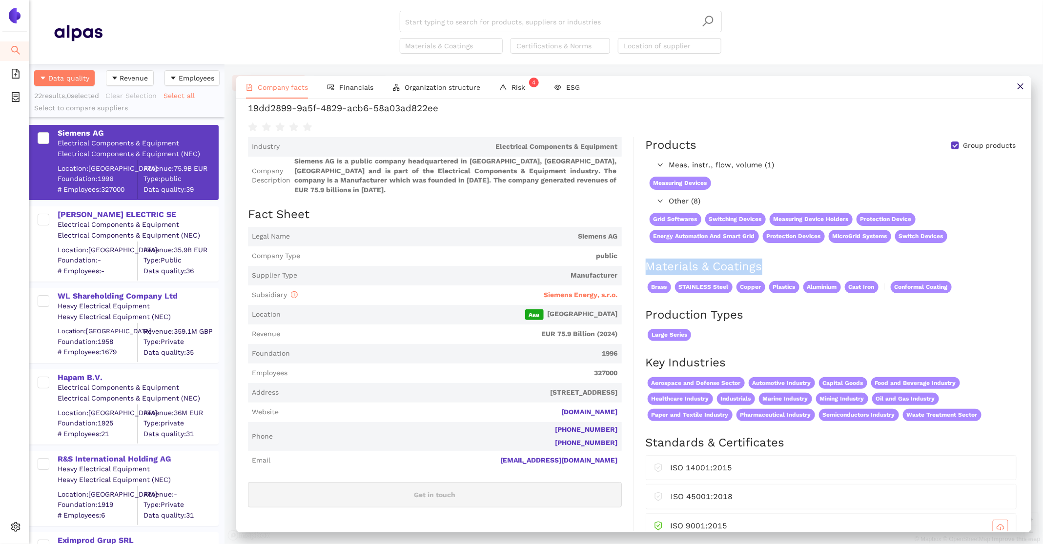
drag, startPoint x: 787, startPoint y: 265, endPoint x: 640, endPoint y: 271, distance: 147.6
click at [639, 271] on div "Products Group products Meas. instr., flow, volume (1) Measuring Devices Other …" at bounding box center [827, 519] width 386 height 765
drag, startPoint x: 203, startPoint y: 158, endPoint x: 56, endPoint y: 145, distance: 147.6
click at [56, 144] on div "Siemens AG Electrical Components & Equipment Electrical Components & Equipment …" at bounding box center [129, 162] width 178 height 73
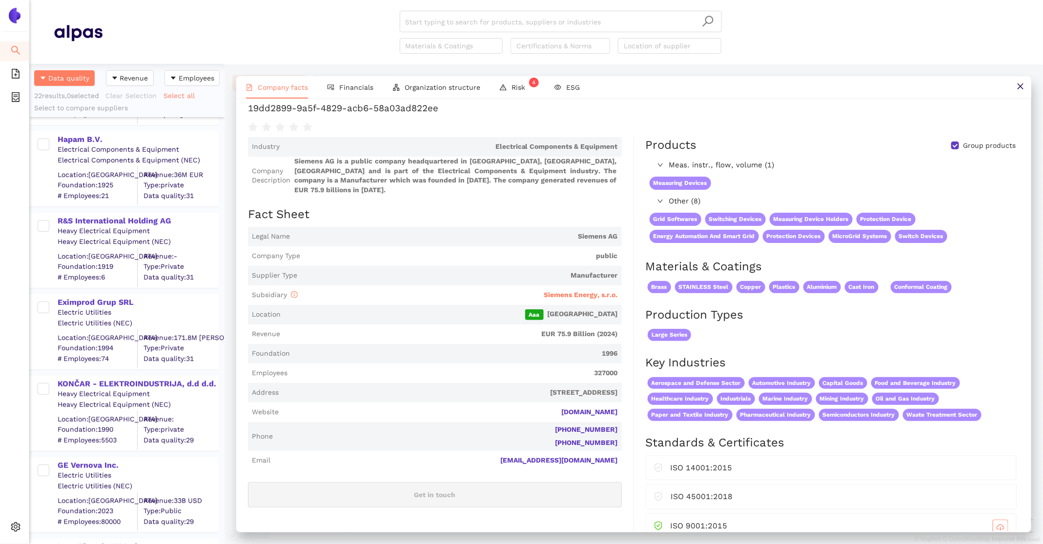
scroll to position [238, 0]
click at [82, 227] on div "Heavy Electrical Equipment" at bounding box center [138, 232] width 160 height 10
click at [78, 214] on div "R&S International Holding AG" at bounding box center [138, 220] width 160 height 13
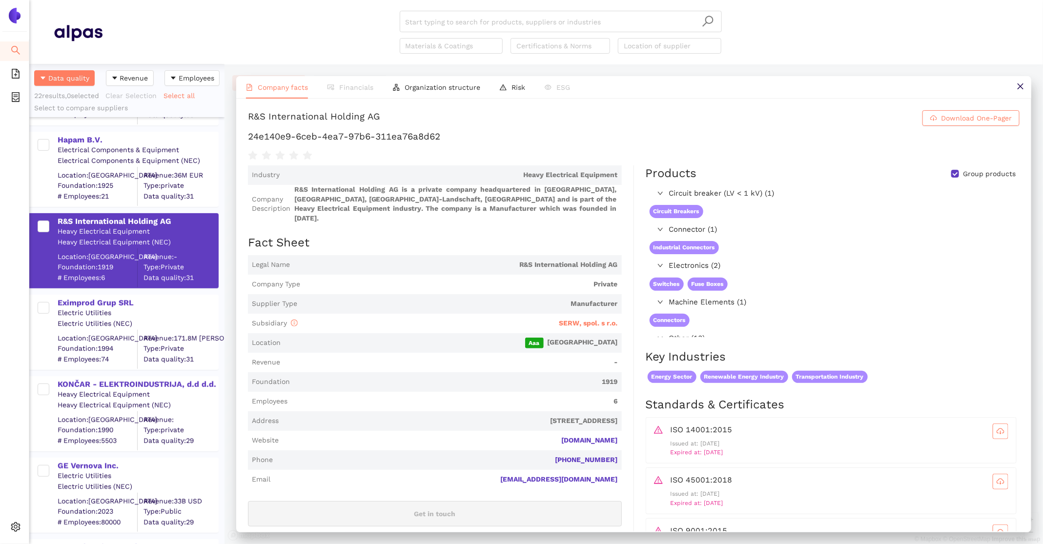
scroll to position [440, 0]
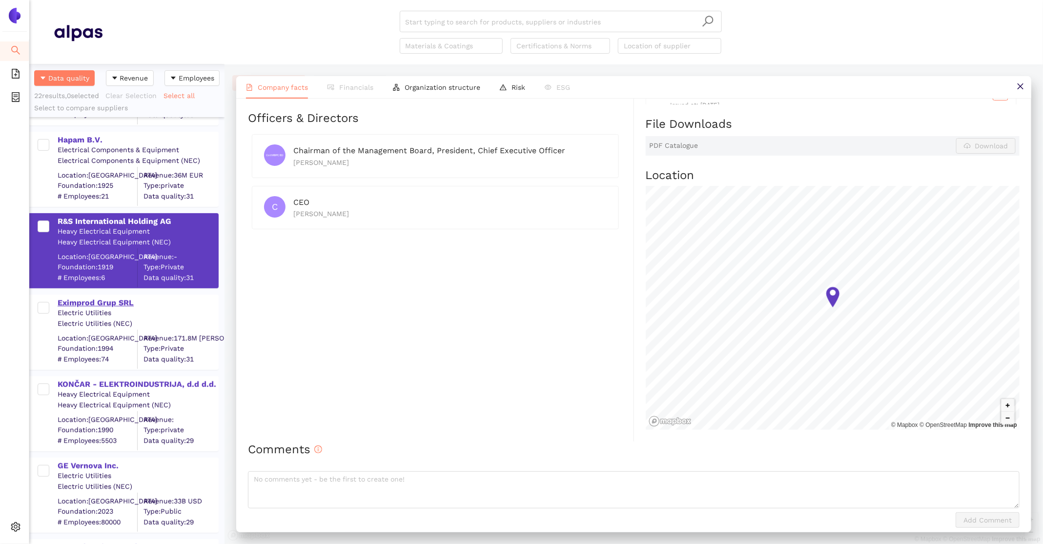
click at [85, 303] on div "Eximprod Grup SRL" at bounding box center [138, 303] width 160 height 11
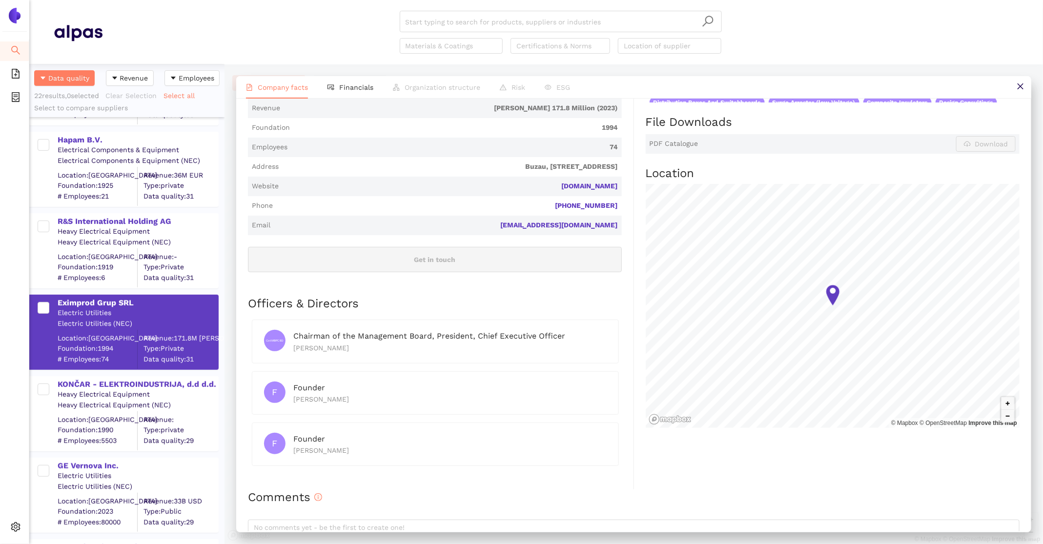
scroll to position [280, 0]
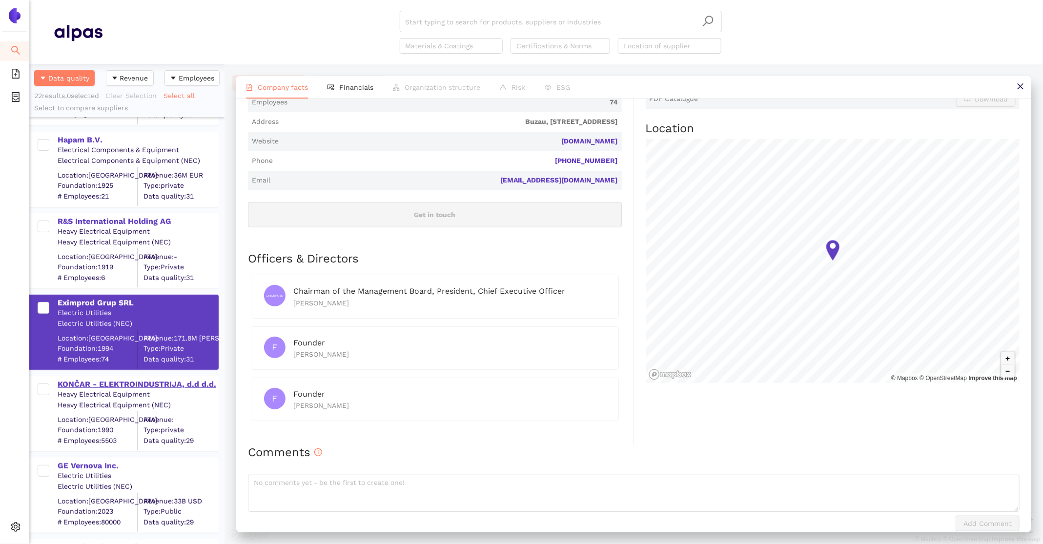
click at [148, 387] on div "KONČAR - ELEKTROINDUSTRIJA, d.d d.d." at bounding box center [138, 384] width 160 height 11
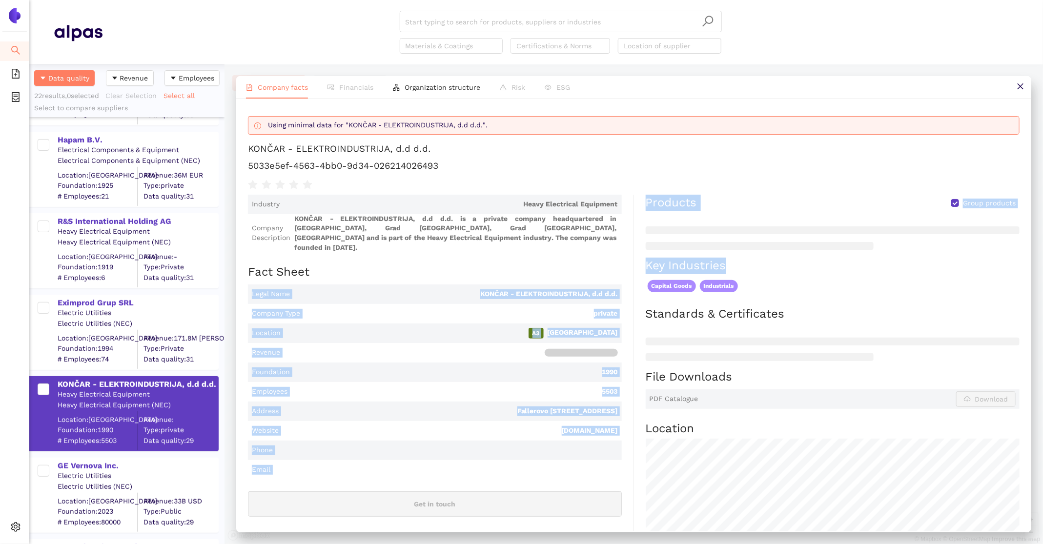
drag, startPoint x: 715, startPoint y: 270, endPoint x: 626, endPoint y: 269, distance: 88.9
click at [627, 269] on div "Industry Heavy Electrical Equipment Company Description KONČAR - ELEKTROINDUSTR…" at bounding box center [634, 497] width 772 height 605
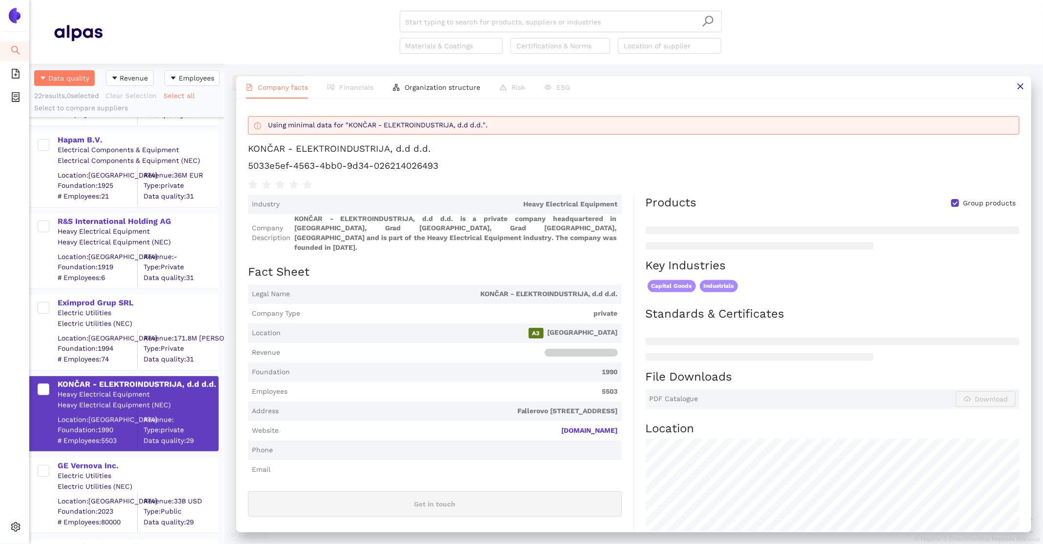
click at [804, 285] on div "Capital Goods Industrials" at bounding box center [833, 286] width 374 height 16
